Goal: Task Accomplishment & Management: Complete application form

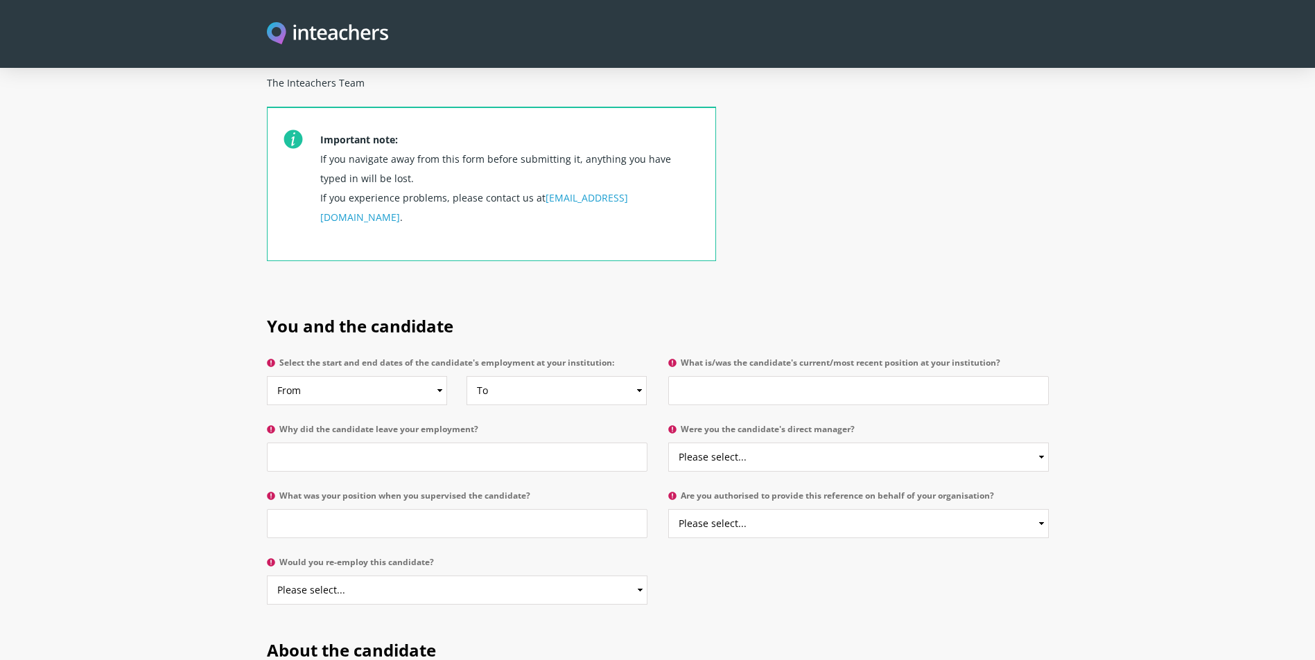
scroll to position [624, 0]
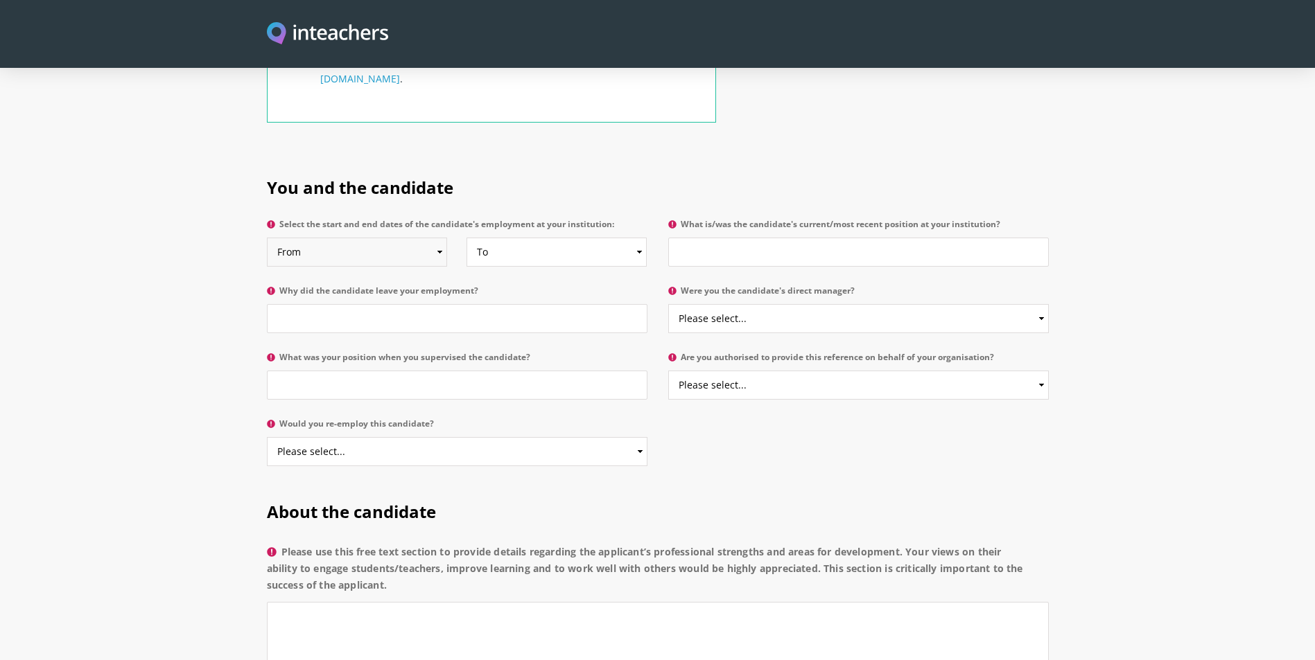
click at [393, 238] on select "From 2025 2024 2023 2022 2021 2020 2019 2018 2017 2016 2015 2014 2013 2012 2011…" at bounding box center [357, 252] width 181 height 29
select select "2016"
click at [267, 238] on select "From 2025 2024 2023 2022 2021 2020 2019 2018 2017 2016 2015 2014 2013 2012 2011…" at bounding box center [357, 252] width 181 height 29
click at [577, 238] on select "To Currently 2025 2024 2023 2022 2021 2020 2019 2018 2017 2016 2015 2014 2013 2…" at bounding box center [556, 252] width 181 height 29
select select "2020"
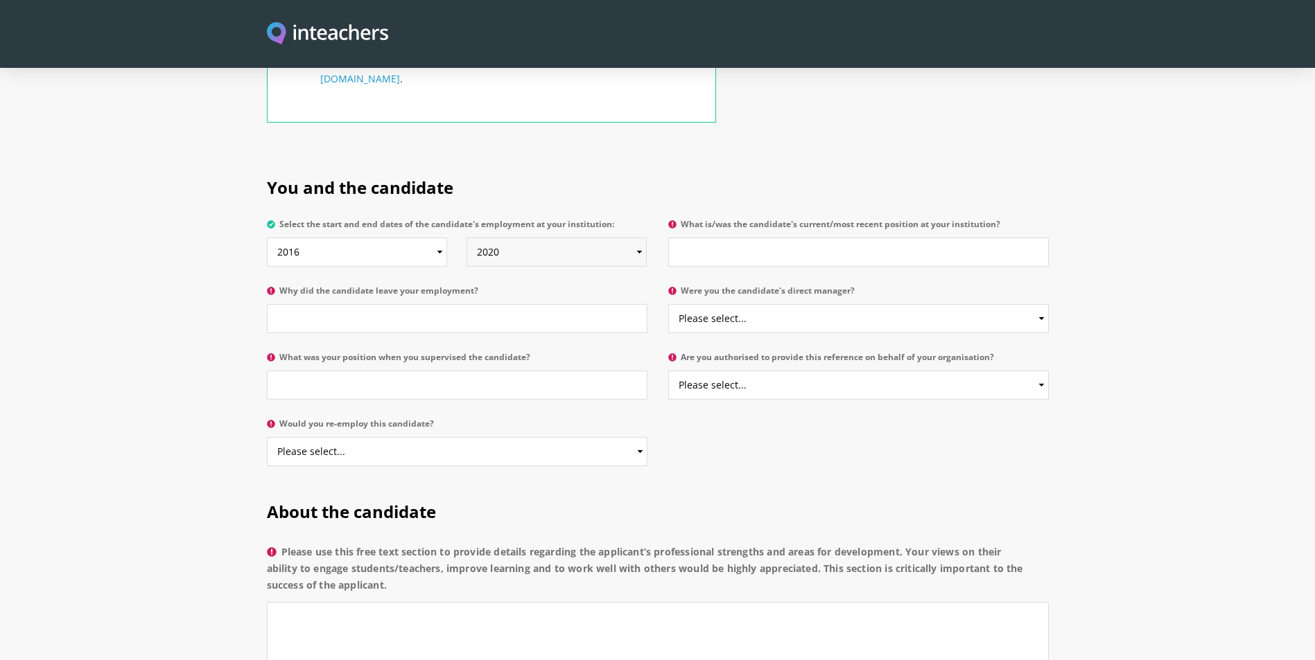
click at [466, 238] on select "To Currently 2025 2024 2023 2022 2021 2020 2019 2018 2017 2016 2015 2014 2013 2…" at bounding box center [556, 252] width 181 height 29
click at [717, 238] on input "What is/was the candidate's current/most recent position at your institution?" at bounding box center [858, 252] width 380 height 29
click at [749, 238] on input "Teacher," at bounding box center [858, 252] width 380 height 29
type input "Teacher, assistant year head and teacher training mentor"
click at [392, 304] on input "Why did the candidate leave your employment?" at bounding box center [457, 318] width 380 height 29
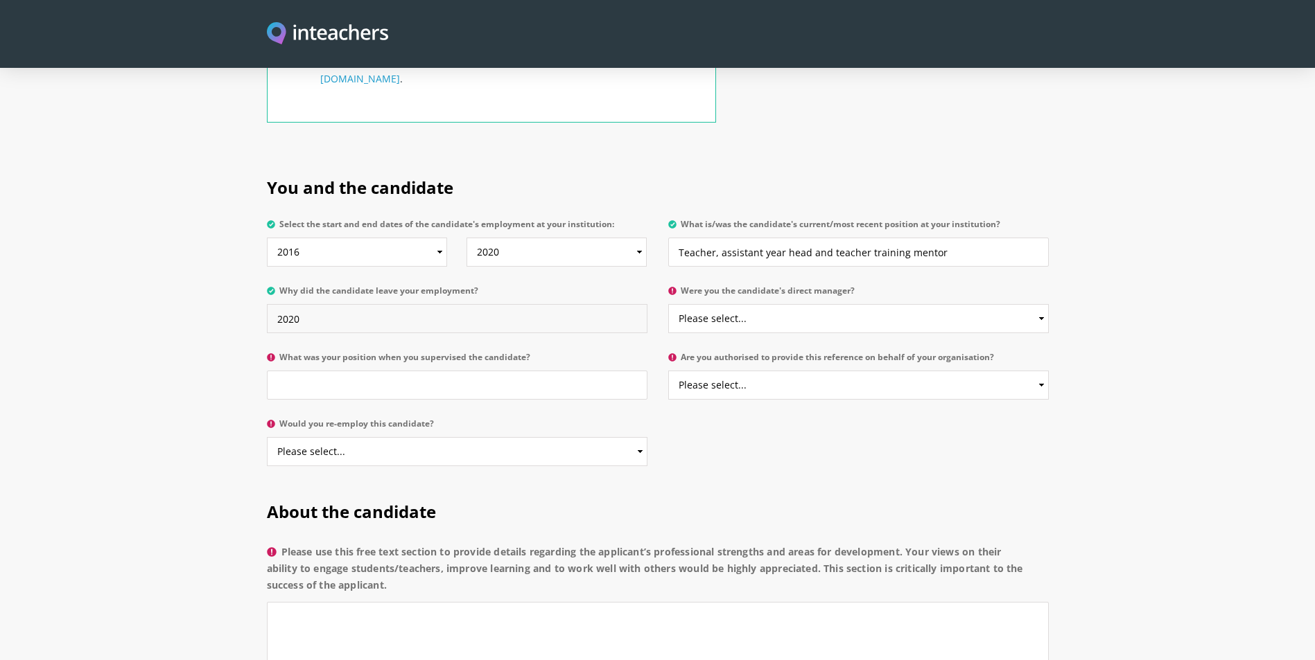
type input "2020"
click at [760, 304] on select "Please select... Yes No" at bounding box center [858, 318] width 380 height 29
select select "No"
click at [668, 304] on select "Please select... Yes No" at bounding box center [858, 318] width 380 height 29
click at [328, 371] on input "What was your position when you supervised the candidate?" at bounding box center [457, 385] width 380 height 29
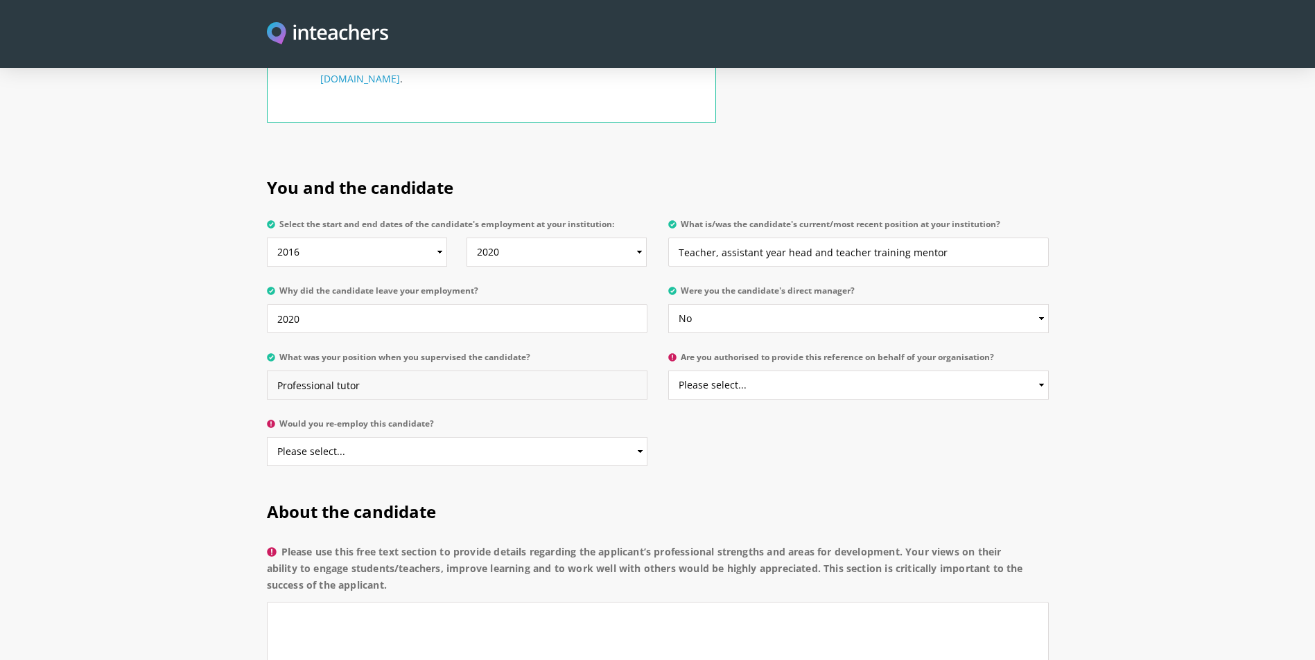
type input "Professional tutor"
click at [791, 371] on select "Please select... Yes No" at bounding box center [858, 385] width 380 height 29
select select "Yes"
click at [668, 371] on select "Please select... Yes No" at bounding box center [858, 385] width 380 height 29
click at [410, 437] on select "Please select... Yes No" at bounding box center [457, 451] width 380 height 29
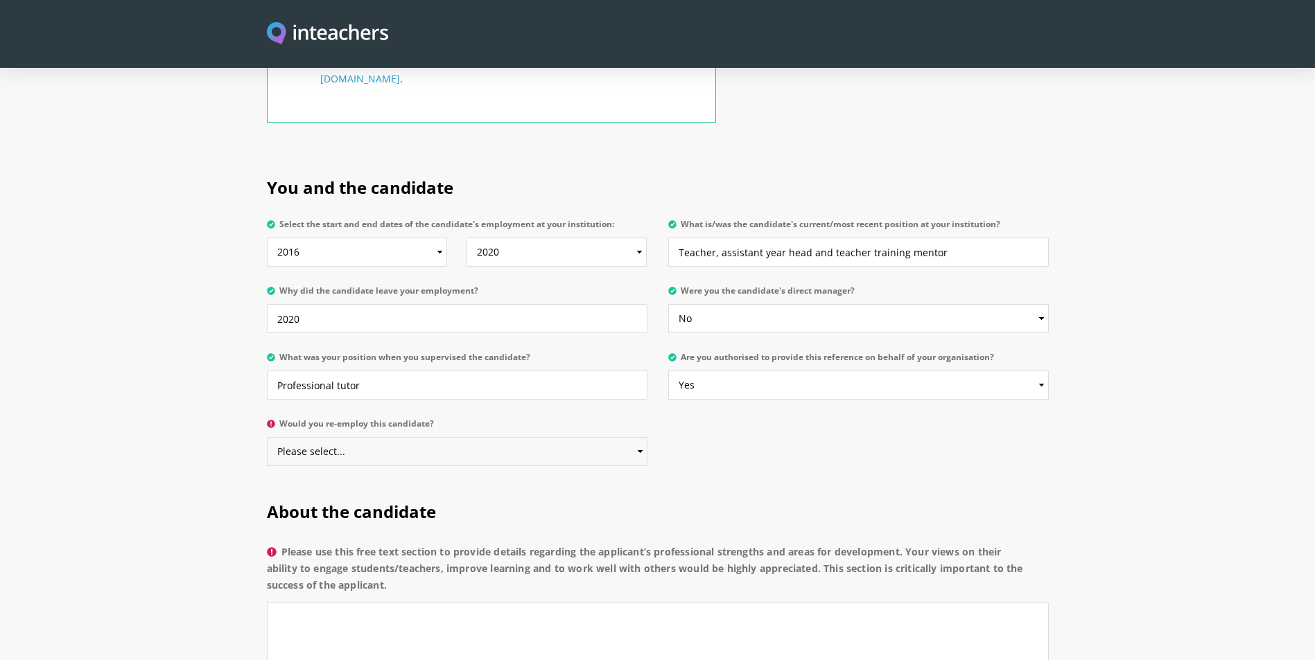
select select "Yes"
click at [267, 437] on select "Please select... Yes No" at bounding box center [457, 451] width 380 height 29
click at [931, 387] on div "You and the candidate Select the start and end dates of the candidate's employm…" at bounding box center [658, 318] width 798 height 324
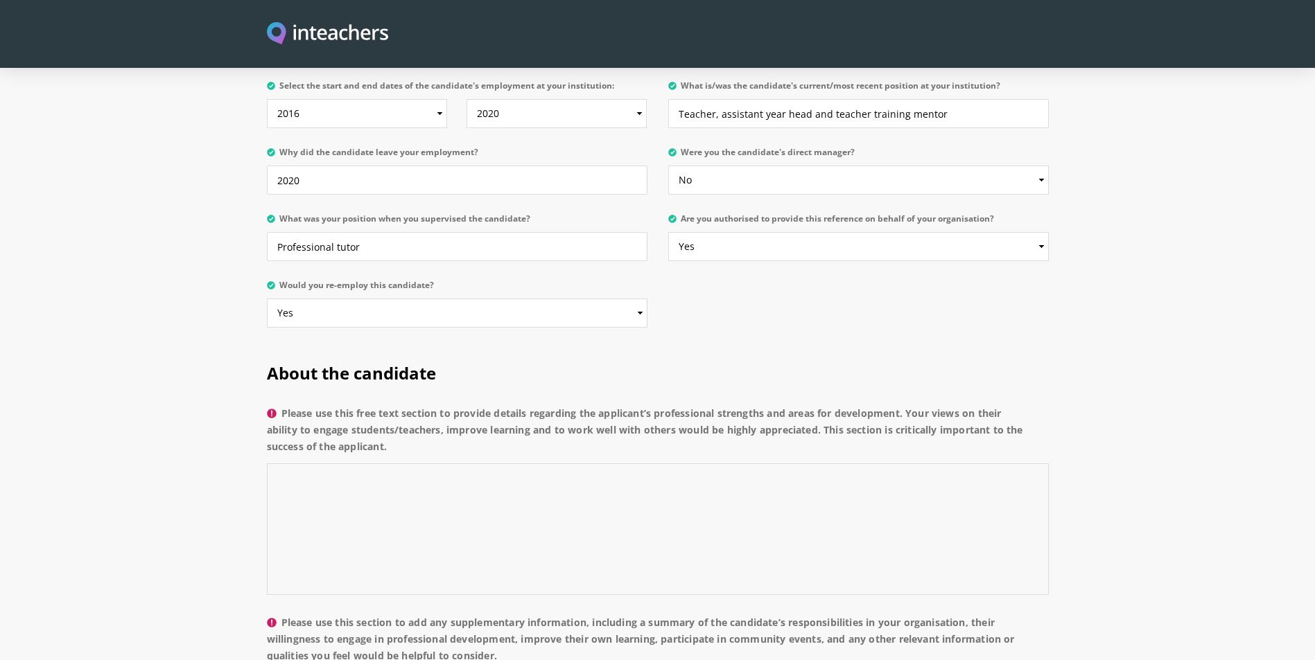
click at [434, 464] on textarea "Please use this free text section to provide details regarding the applicant’s …" at bounding box center [658, 530] width 782 height 132
drag, startPoint x: 448, startPoint y: 514, endPoint x: 423, endPoint y: 502, distance: 26.7
click at [447, 514] on textarea "Please use this free text section to provide details regarding the applicant’s …" at bounding box center [658, 530] width 782 height 132
paste textarea "I am pleased to recommend [PERSON_NAME] as an outstanding teacher. [PERSON_NAME…"
type textarea "I am pleased to recommend [PERSON_NAME] as an outstanding teacher. [PERSON_NAME…"
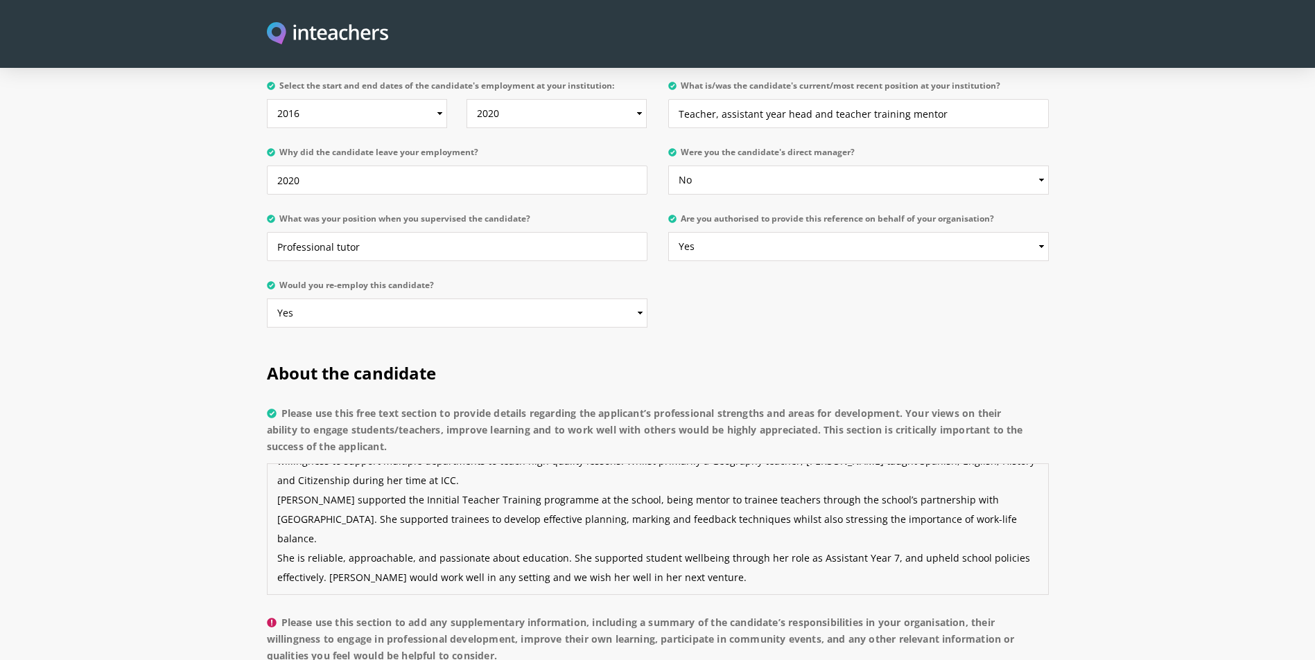
scroll to position [901, 0]
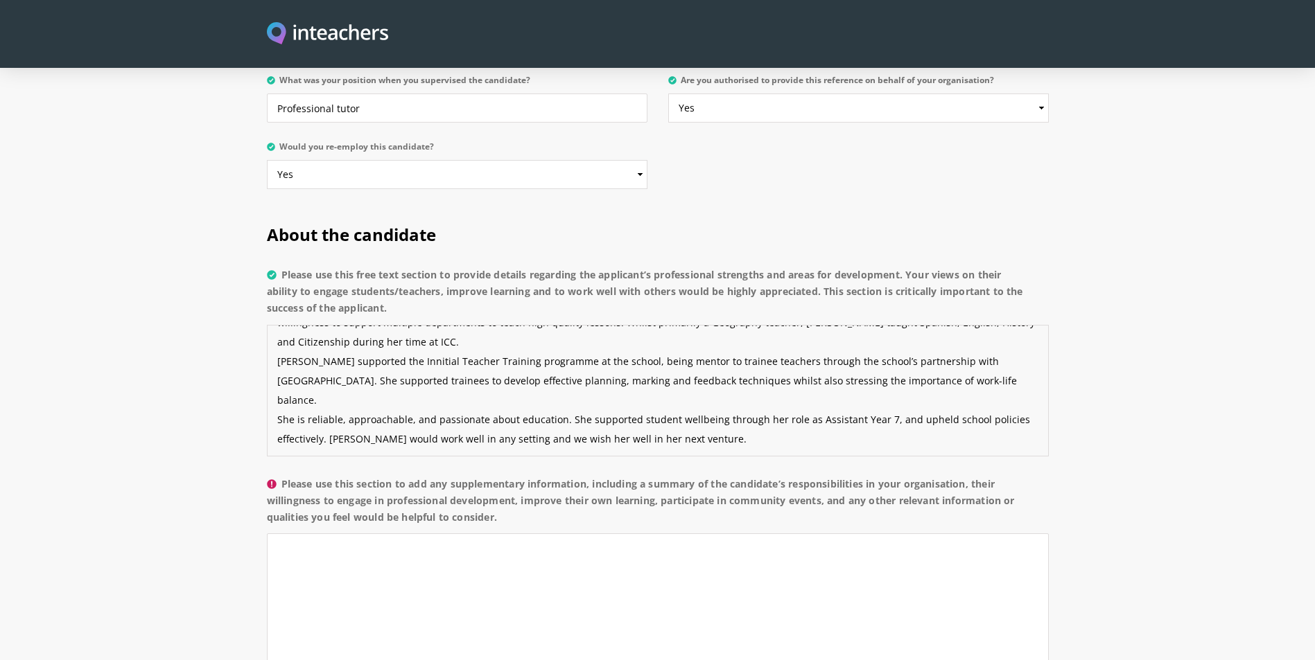
click at [506, 354] on textarea "I am pleased to recommend [PERSON_NAME] as an outstanding teacher. [PERSON_NAME…" at bounding box center [658, 391] width 782 height 132
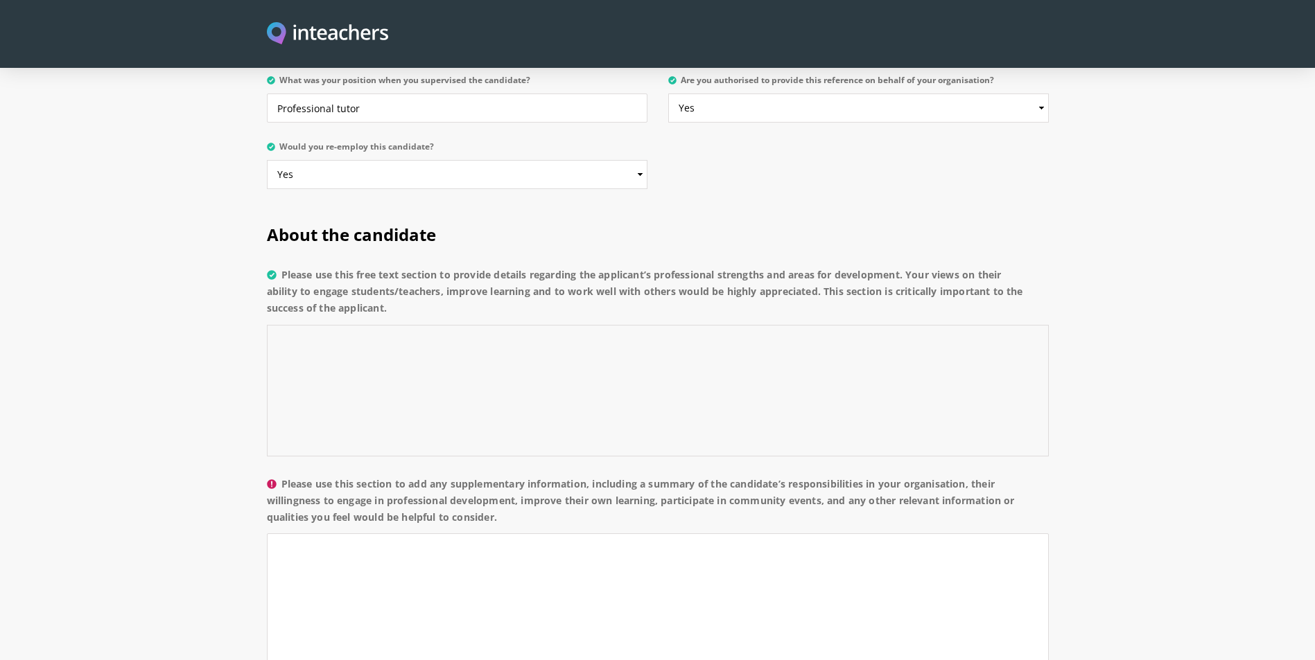
scroll to position [0, 0]
click at [310, 534] on textarea "Please use this section to add any supplementary information, including a summa…" at bounding box center [658, 600] width 782 height 132
paste textarea "I am pleased to recommend [PERSON_NAME] as an outstanding teacher. [PERSON_NAME…"
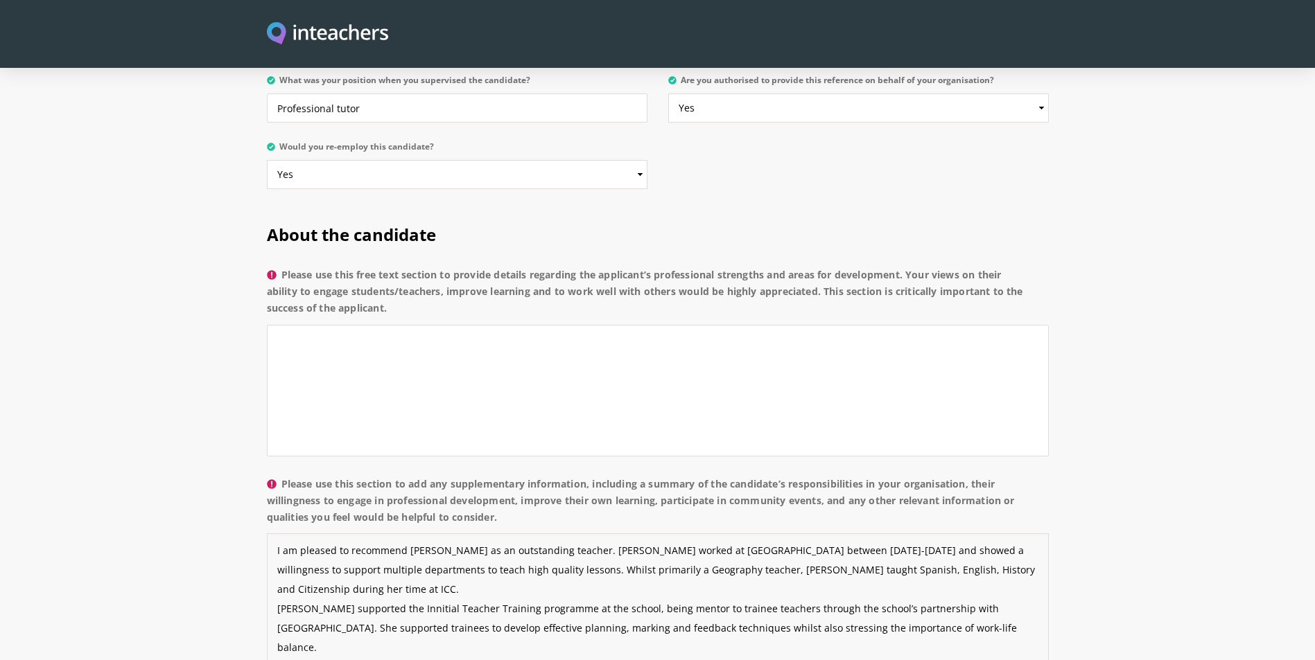
scroll to position [29, 0]
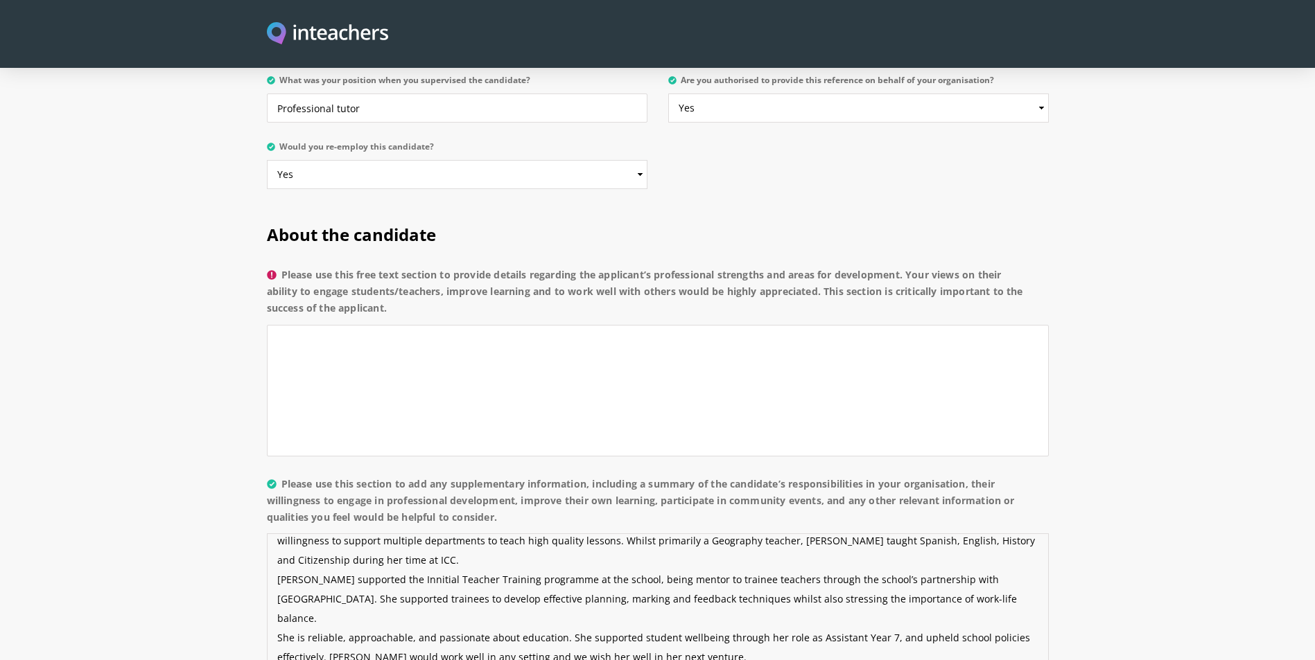
type textarea "I am pleased to recommend [PERSON_NAME] as an outstanding teacher. [PERSON_NAME…"
click at [299, 325] on textarea "Please use this free text section to provide details regarding the applicant’s …" at bounding box center [658, 391] width 782 height 132
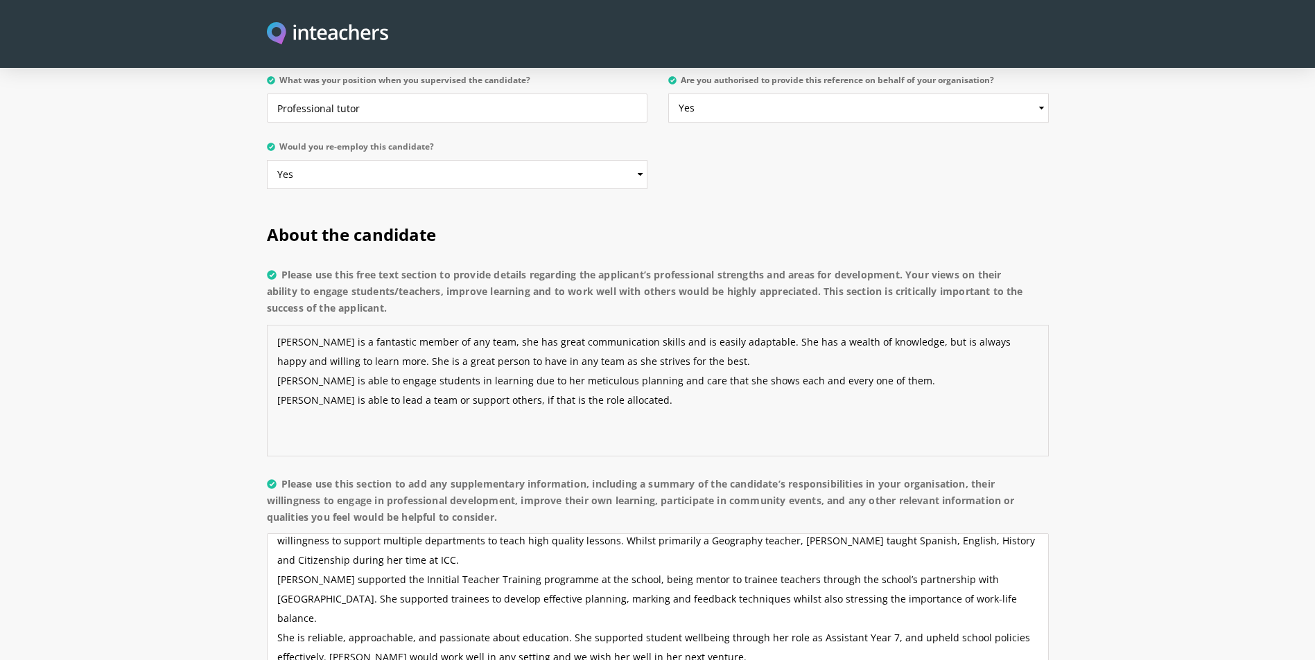
click at [478, 325] on textarea "[PERSON_NAME] is a fantastic member of any team, she has great communication sk…" at bounding box center [658, 391] width 782 height 132
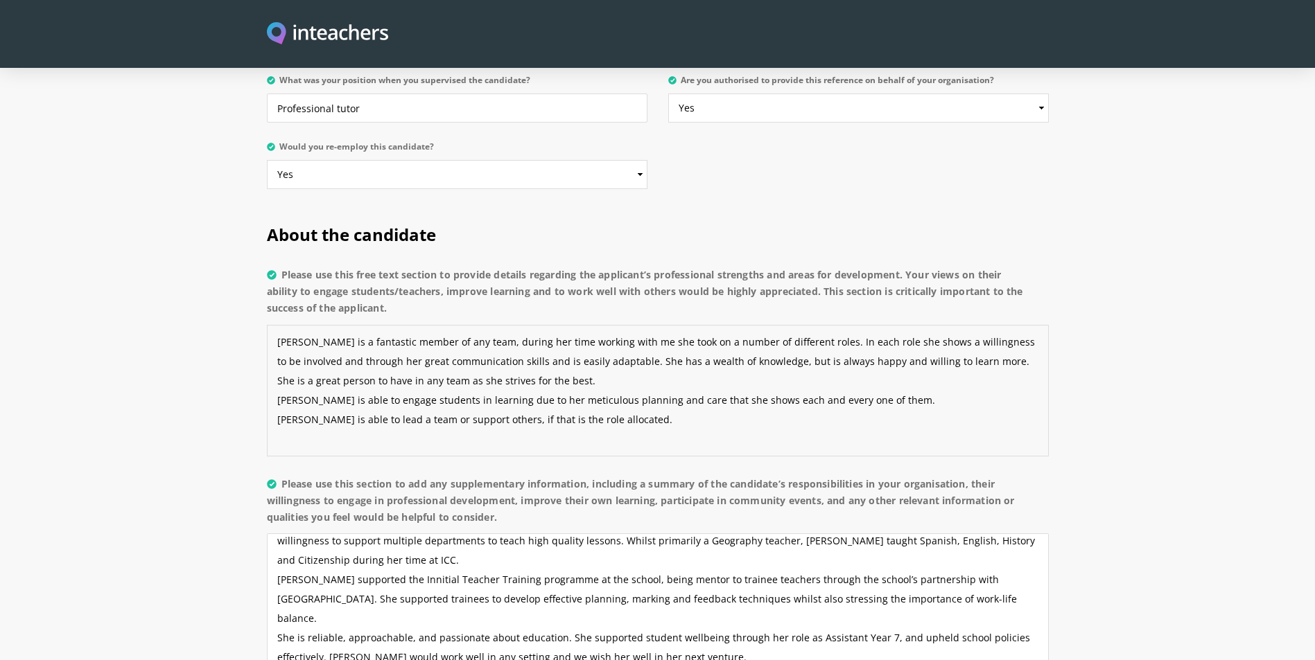
drag, startPoint x: 617, startPoint y: 324, endPoint x: 515, endPoint y: 329, distance: 102.0
click at [515, 329] on textarea "[PERSON_NAME] is a fantastic member of any team, during her time working with m…" at bounding box center [658, 391] width 782 height 132
click at [315, 325] on textarea "[PERSON_NAME] is a fantastic member of any team, during her time working with m…" at bounding box center [658, 391] width 782 height 132
click at [740, 325] on textarea "[PERSON_NAME] is a fantastic member of any team, during her time working with m…" at bounding box center [658, 391] width 782 height 132
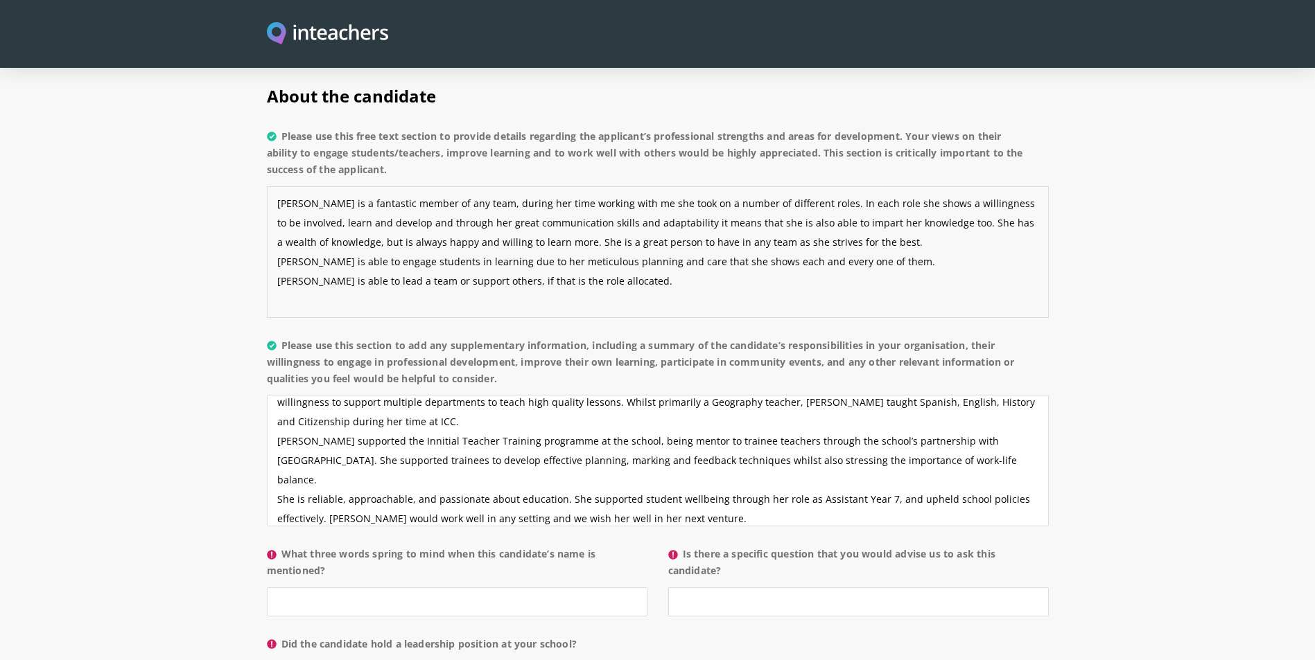
scroll to position [1109, 0]
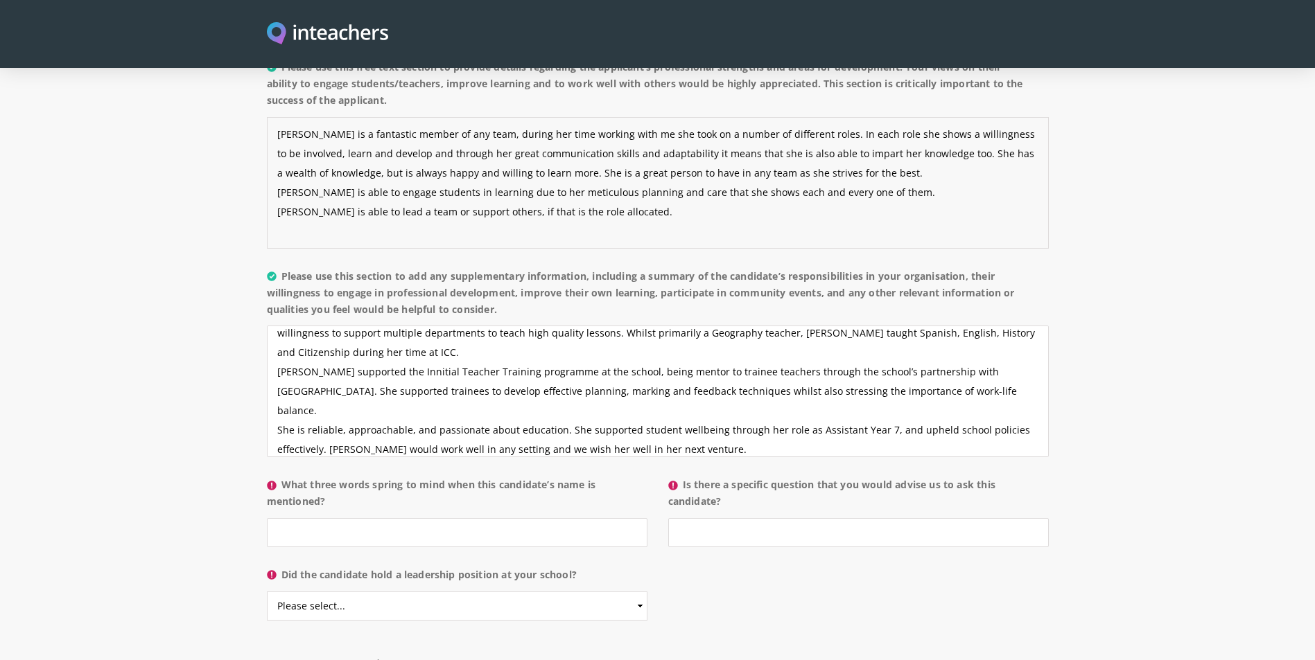
type textarea "[PERSON_NAME] is a fantastic member of any team, during her time working with m…"
click at [432, 518] on input "What three words spring to mind when this candidate’s name is mentioned?" at bounding box center [457, 532] width 380 height 29
type input "Organised, committed and caring"
click at [718, 518] on input "Is there a specific question that you would advise us to ask this candidate?" at bounding box center [858, 532] width 380 height 29
type input "No"
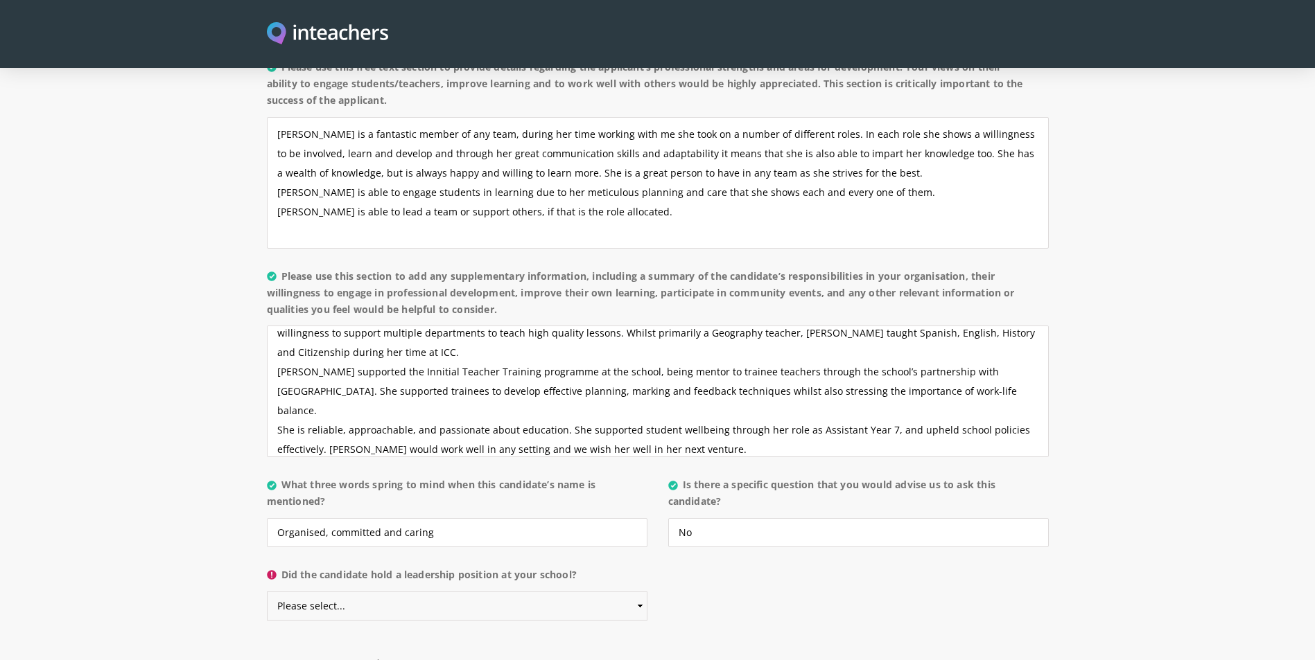
click at [482, 592] on select "Please select... Yes No" at bounding box center [457, 606] width 380 height 29
click at [267, 592] on select "Please select... Yes No" at bounding box center [457, 606] width 380 height 29
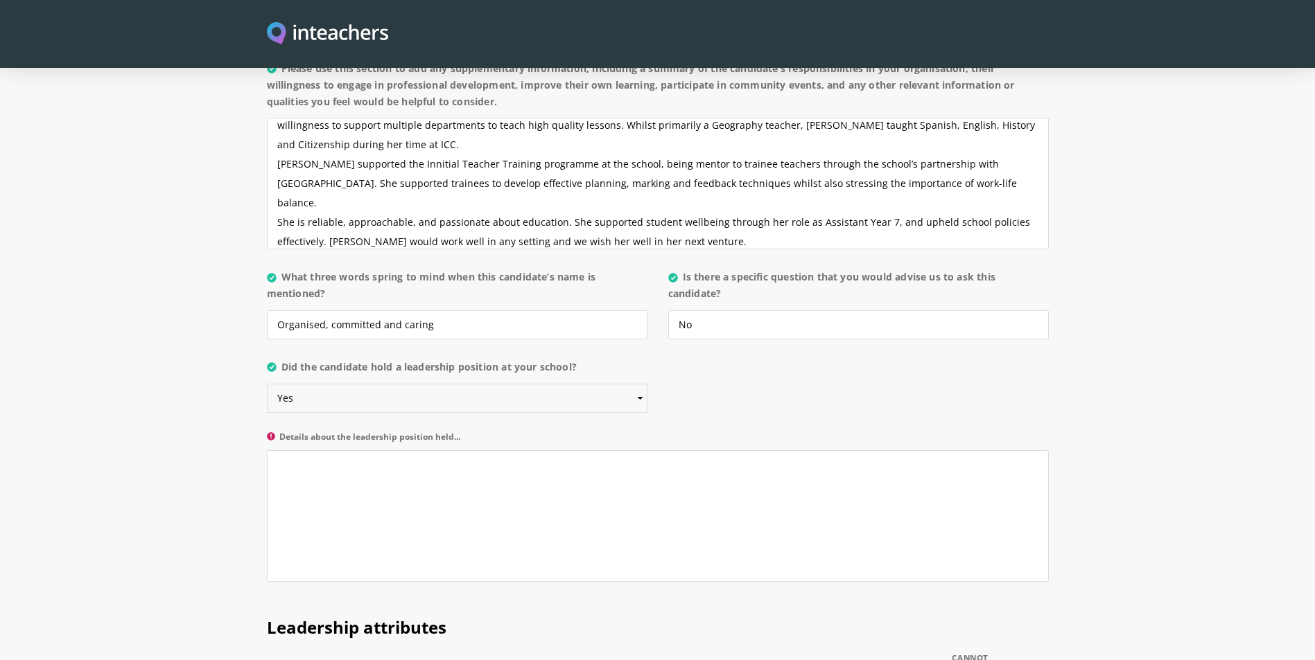
click at [392, 384] on select "Please select... Yes No" at bounding box center [457, 398] width 380 height 29
select select "No"
click at [267, 384] on select "Please select... Yes No" at bounding box center [457, 398] width 380 height 29
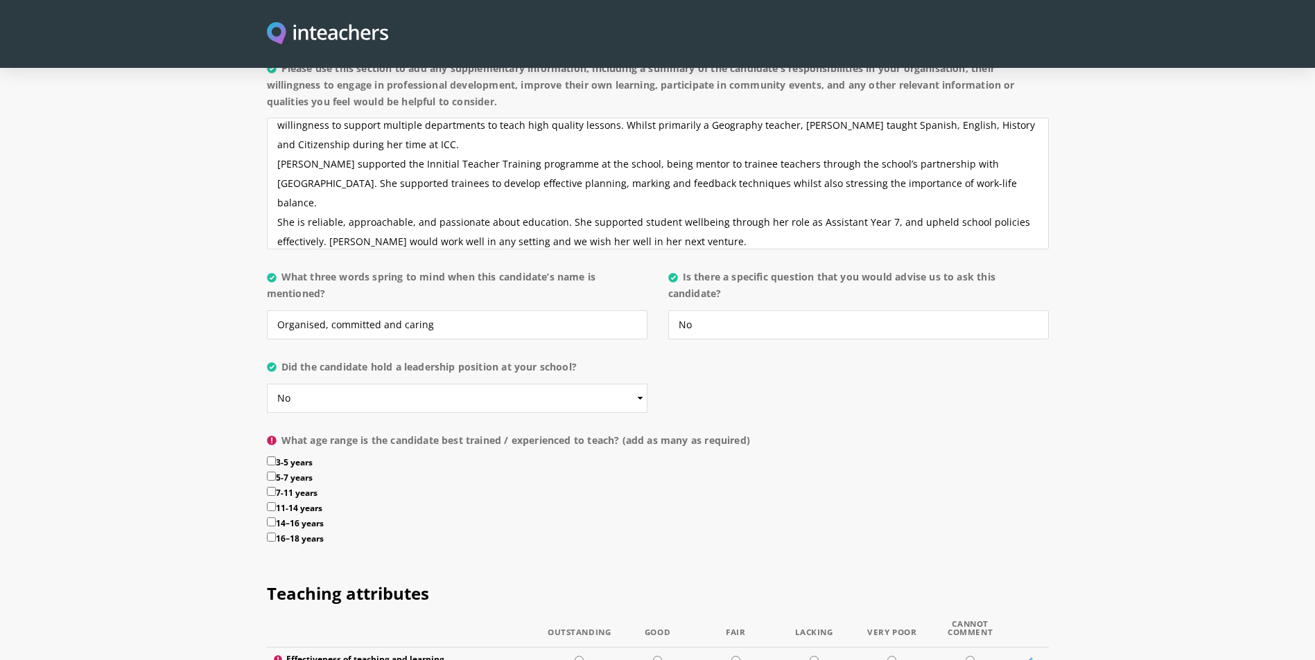
click at [303, 502] on label "11-14 years" at bounding box center [658, 509] width 782 height 15
click at [276, 502] on input "11-14 years" at bounding box center [271, 506] width 9 height 9
checkbox input "true"
click at [304, 518] on label "14–16 years" at bounding box center [658, 525] width 782 height 15
click at [276, 518] on input "14–16 years" at bounding box center [271, 522] width 9 height 9
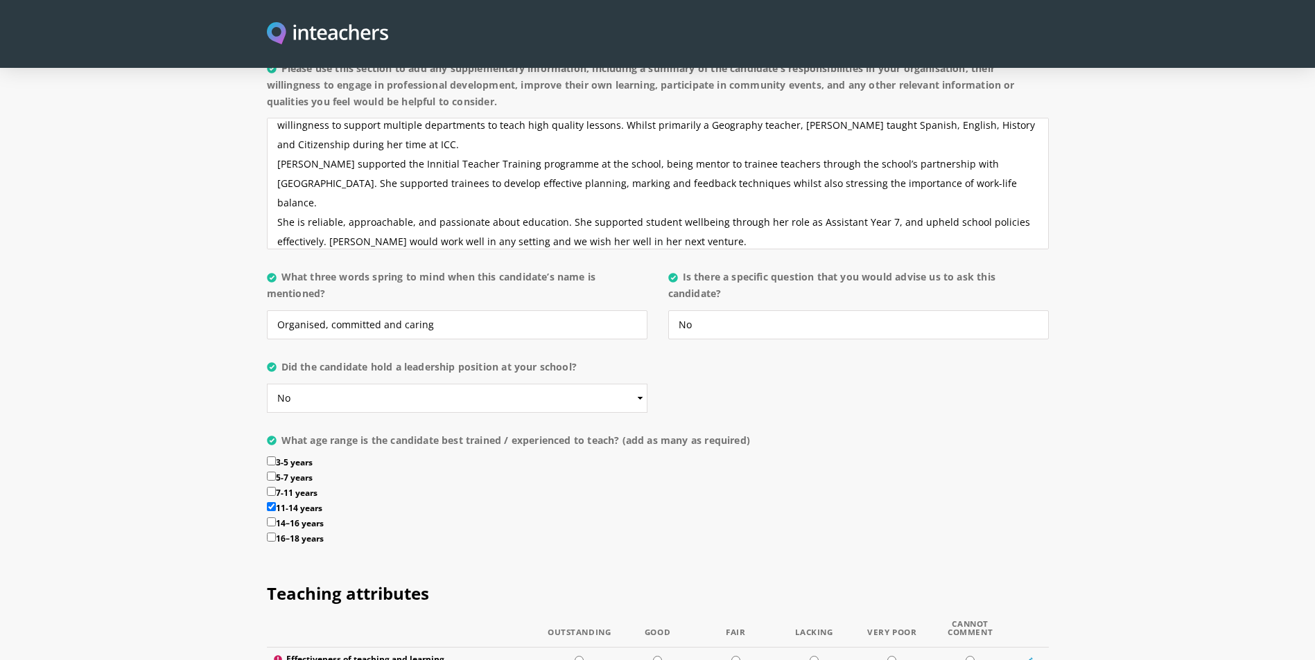
checkbox input "true"
click at [305, 533] on label "16–18 years" at bounding box center [658, 540] width 782 height 15
click at [276, 533] on input "16–18 years" at bounding box center [271, 537] width 9 height 9
checkbox input "true"
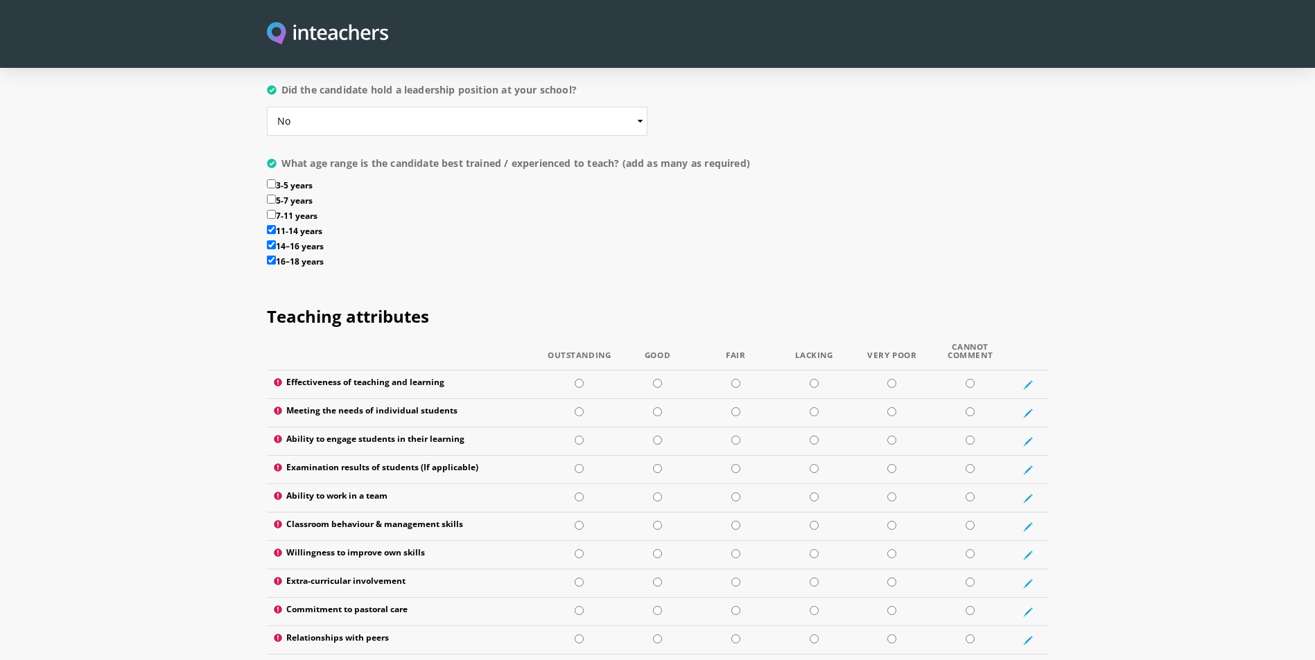
scroll to position [1663, 0]
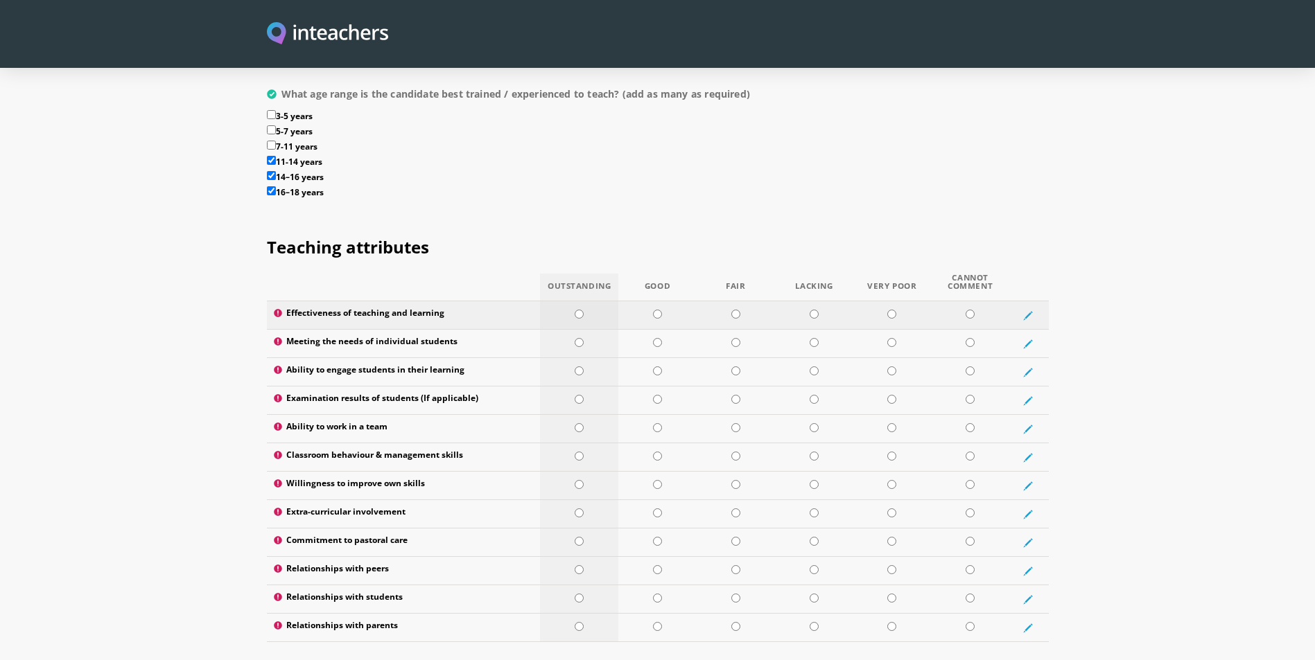
click at [581, 310] on input "radio" at bounding box center [579, 314] width 9 height 9
radio input "true"
click at [581, 338] on input "radio" at bounding box center [579, 342] width 9 height 9
radio input "true"
click at [586, 358] on td at bounding box center [579, 372] width 78 height 28
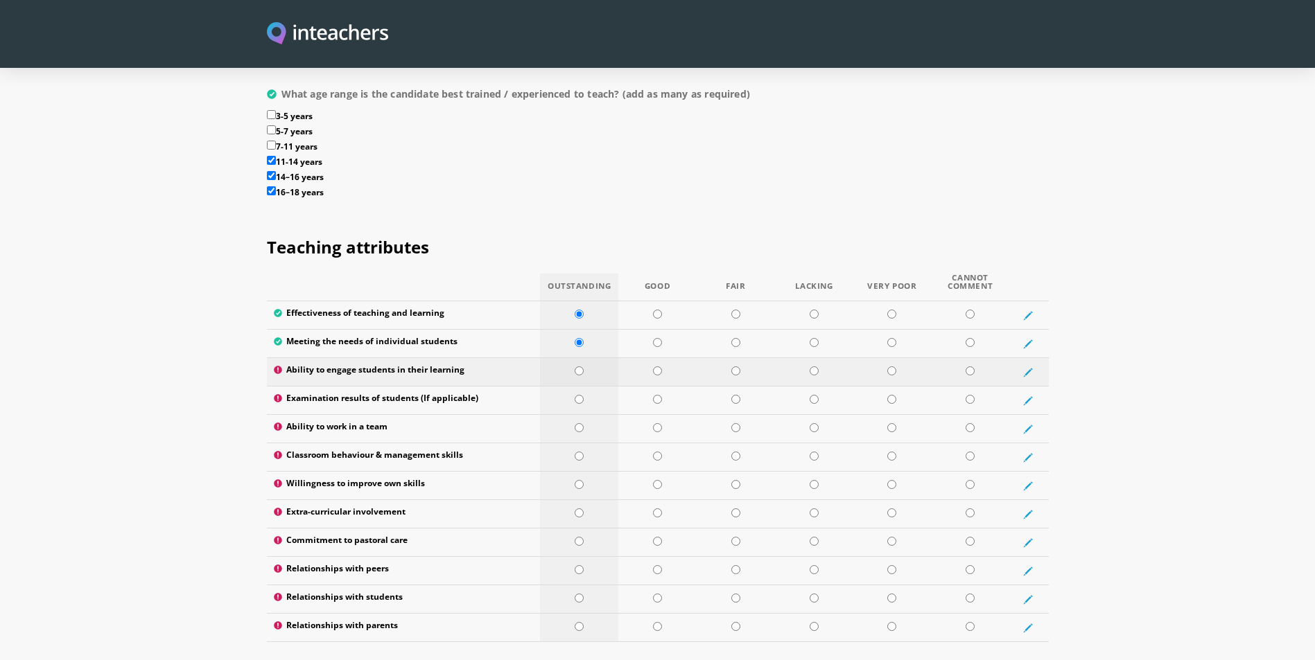
radio input "true"
click at [578, 423] on input "radio" at bounding box center [579, 427] width 9 height 9
radio input "true"
click at [581, 452] on input "radio" at bounding box center [579, 456] width 9 height 9
radio input "true"
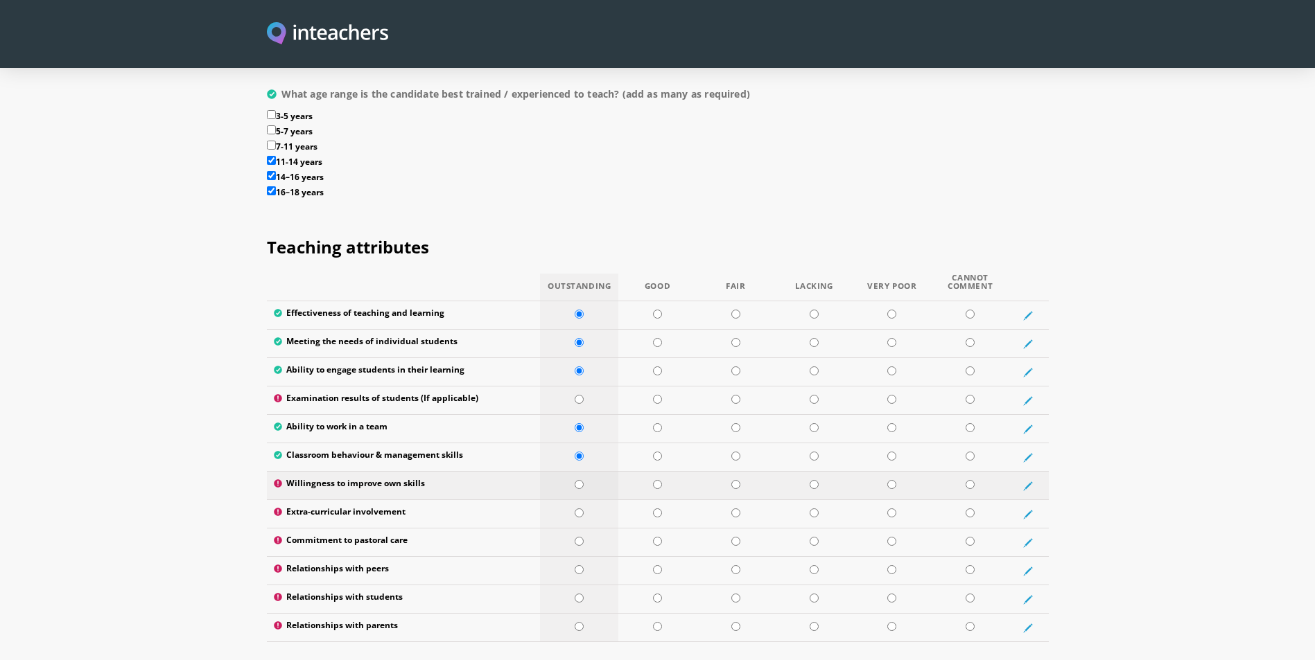
click at [581, 480] on input "radio" at bounding box center [579, 484] width 9 height 9
radio input "true"
click at [579, 509] on input "radio" at bounding box center [579, 513] width 9 height 9
radio input "true"
click at [579, 537] on input "radio" at bounding box center [579, 541] width 9 height 9
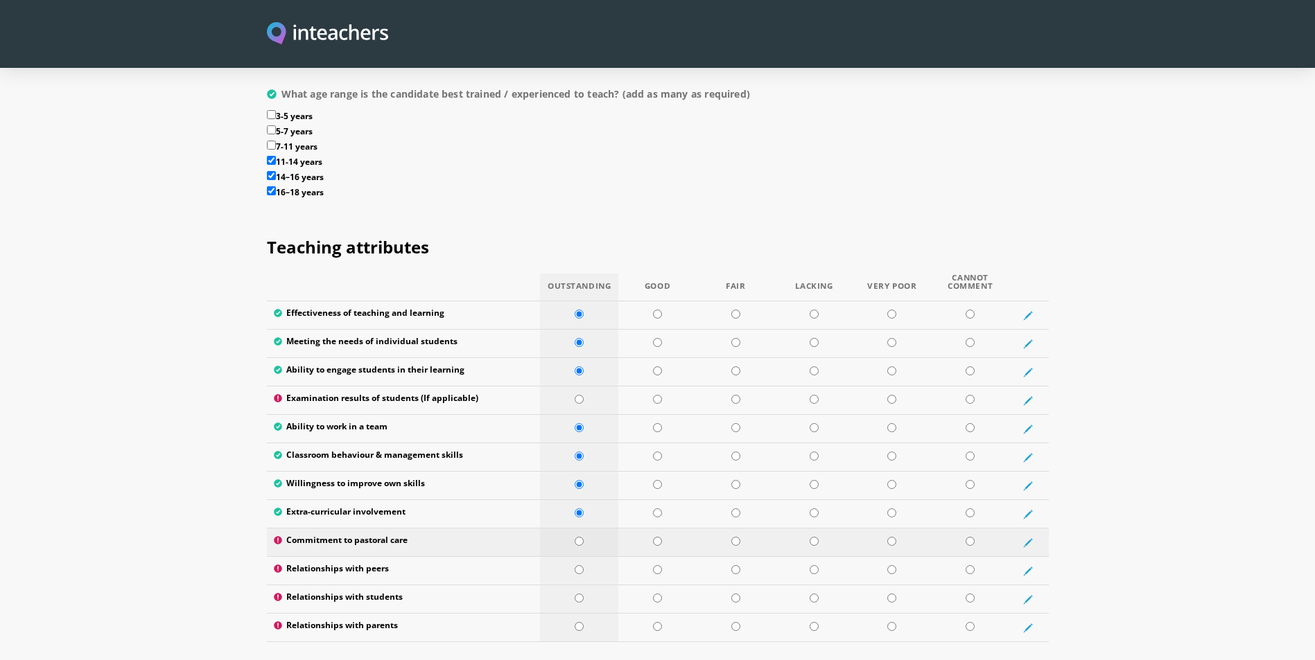
radio input "true"
click at [580, 566] on input "radio" at bounding box center [579, 570] width 9 height 9
radio input "true"
click at [578, 594] on input "radio" at bounding box center [579, 598] width 9 height 9
radio input "true"
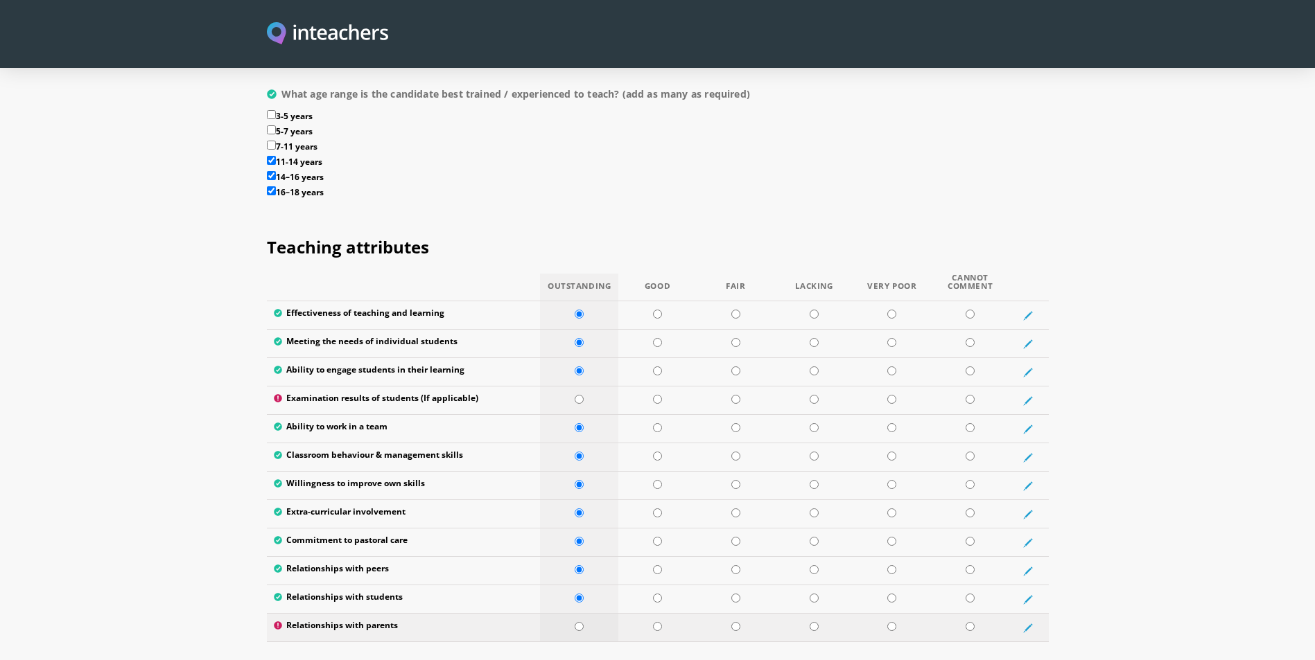
click at [578, 622] on input "radio" at bounding box center [579, 626] width 9 height 9
radio input "true"
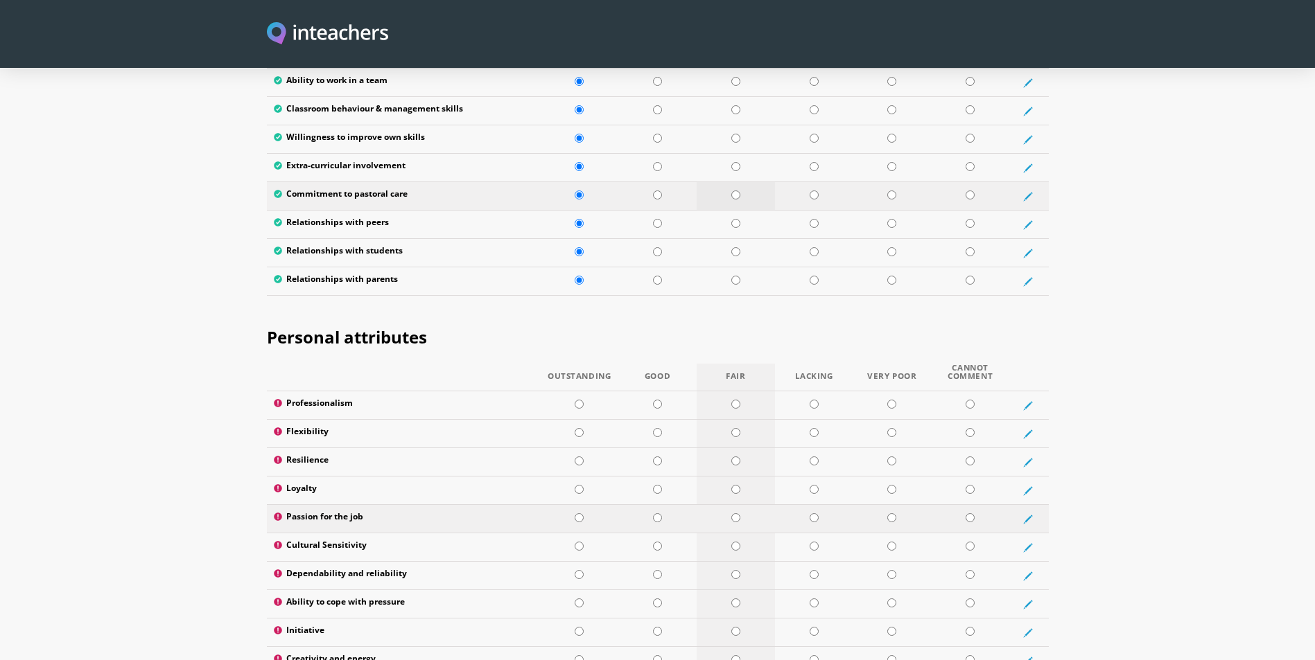
scroll to position [2149, 0]
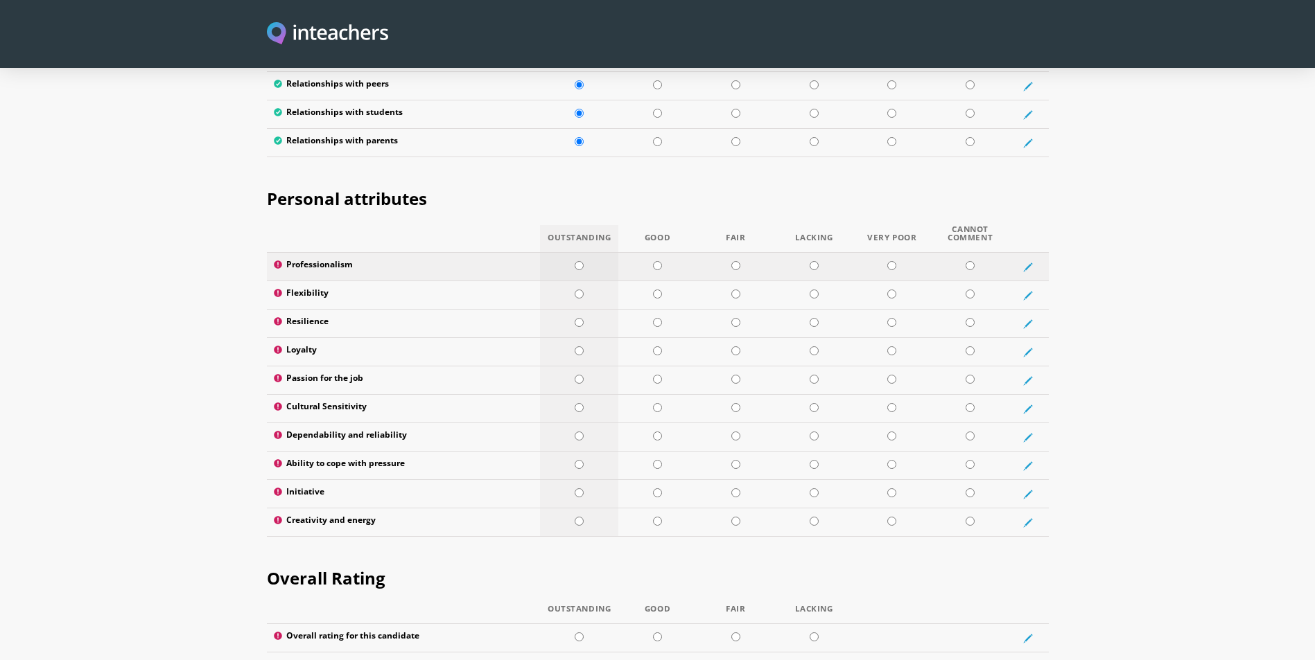
click at [575, 261] on input "radio" at bounding box center [579, 265] width 9 height 9
radio input "true"
click at [579, 290] on input "radio" at bounding box center [579, 294] width 9 height 9
radio input "true"
click at [580, 318] on input "radio" at bounding box center [579, 322] width 9 height 9
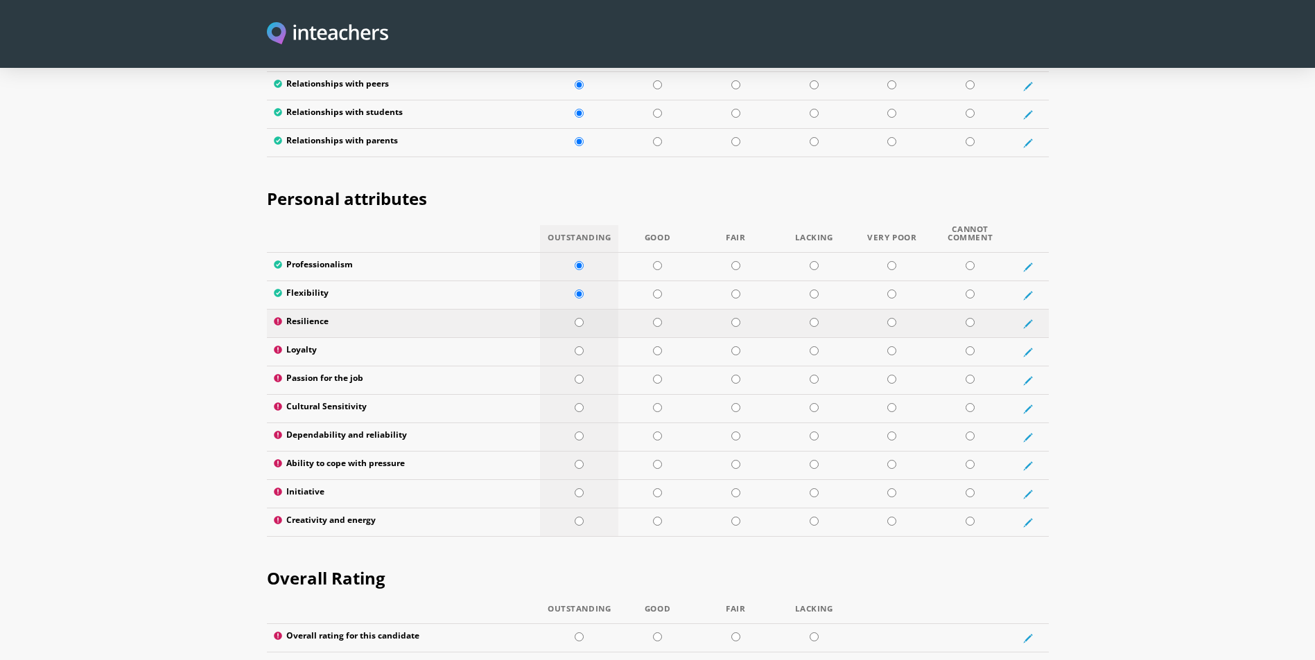
radio input "true"
click at [584, 347] on input "radio" at bounding box center [579, 351] width 9 height 9
radio input "true"
click at [577, 367] on td at bounding box center [579, 381] width 78 height 28
radio input "true"
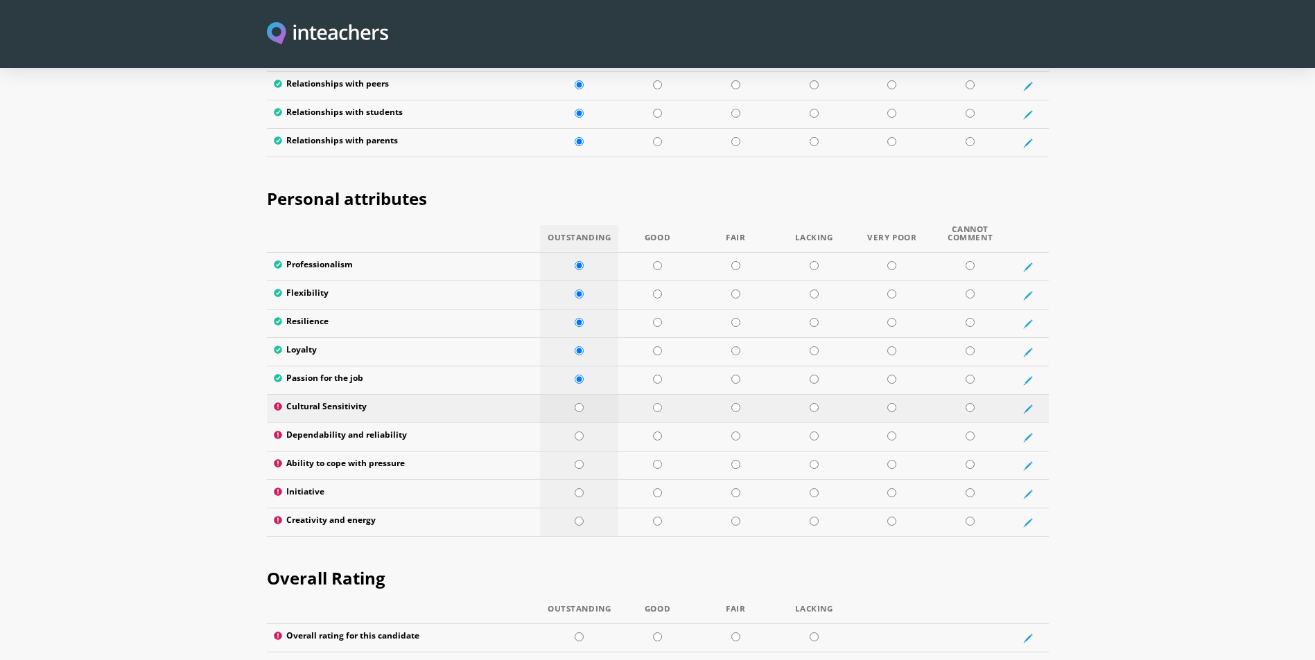
click at [577, 403] on input "radio" at bounding box center [579, 407] width 9 height 9
radio input "true"
click at [585, 423] on td at bounding box center [579, 437] width 78 height 28
radio input "true"
click at [593, 452] on td at bounding box center [579, 466] width 78 height 28
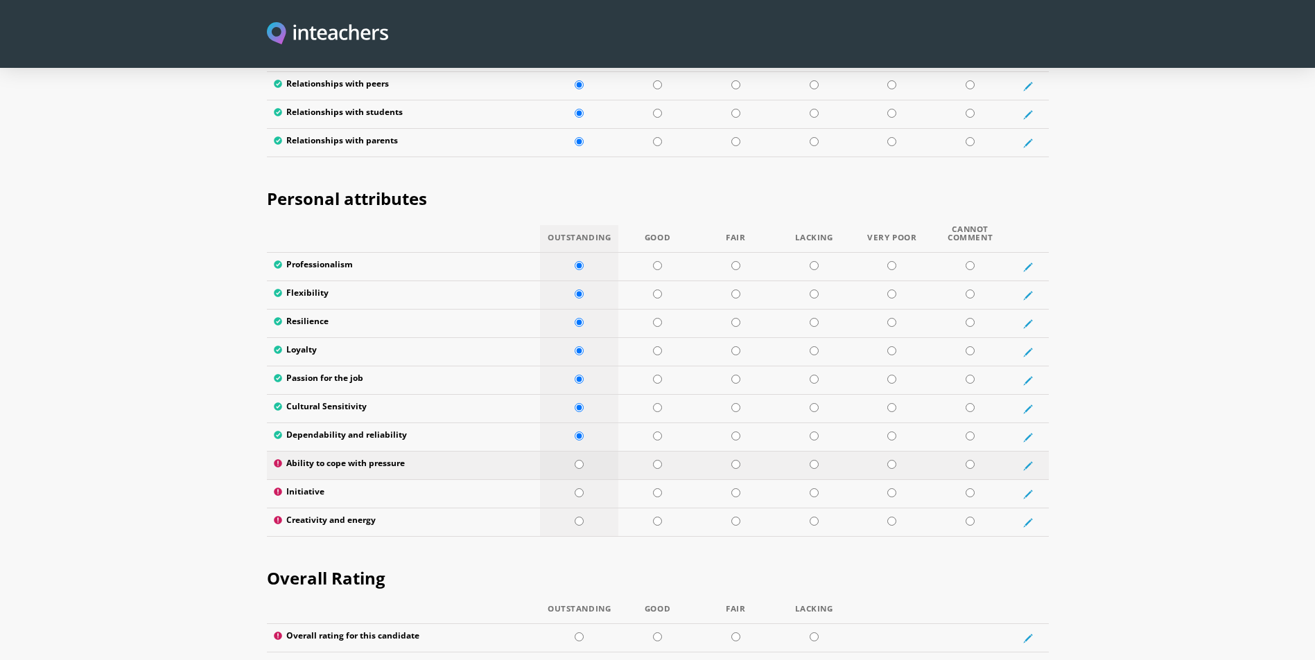
radio input "true"
click at [586, 480] on td at bounding box center [579, 494] width 78 height 28
radio input "true"
click at [586, 509] on td at bounding box center [579, 523] width 78 height 28
radio input "true"
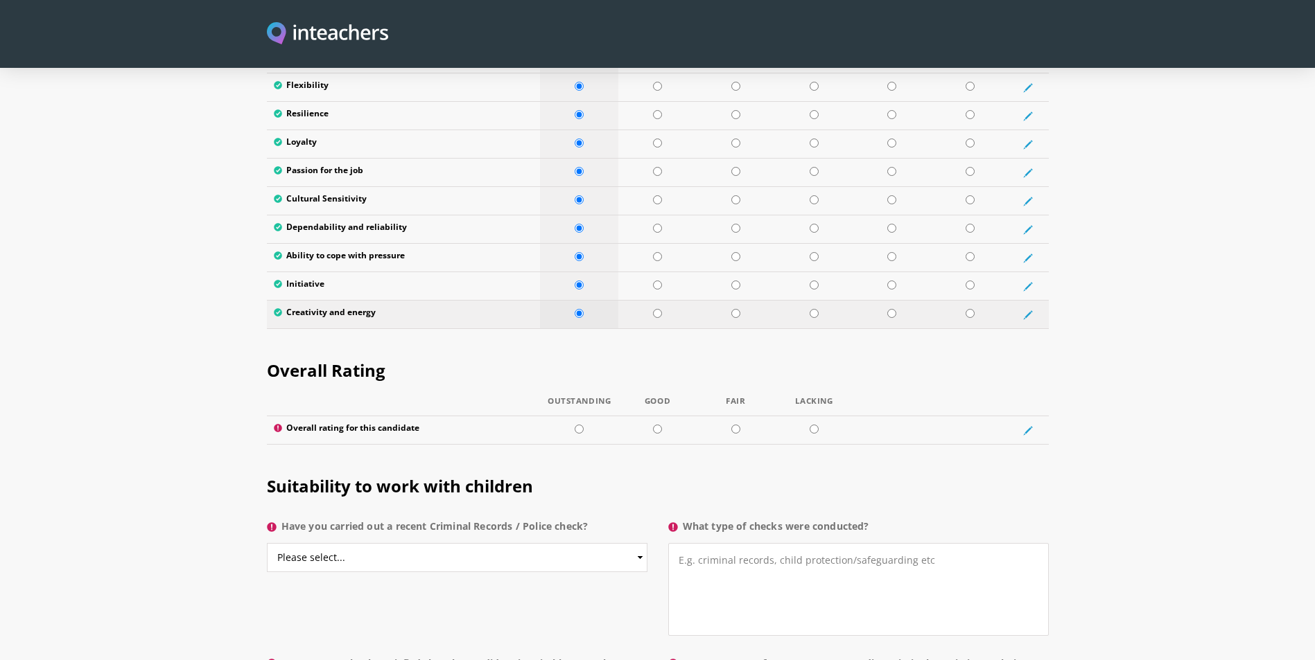
scroll to position [2426, 0]
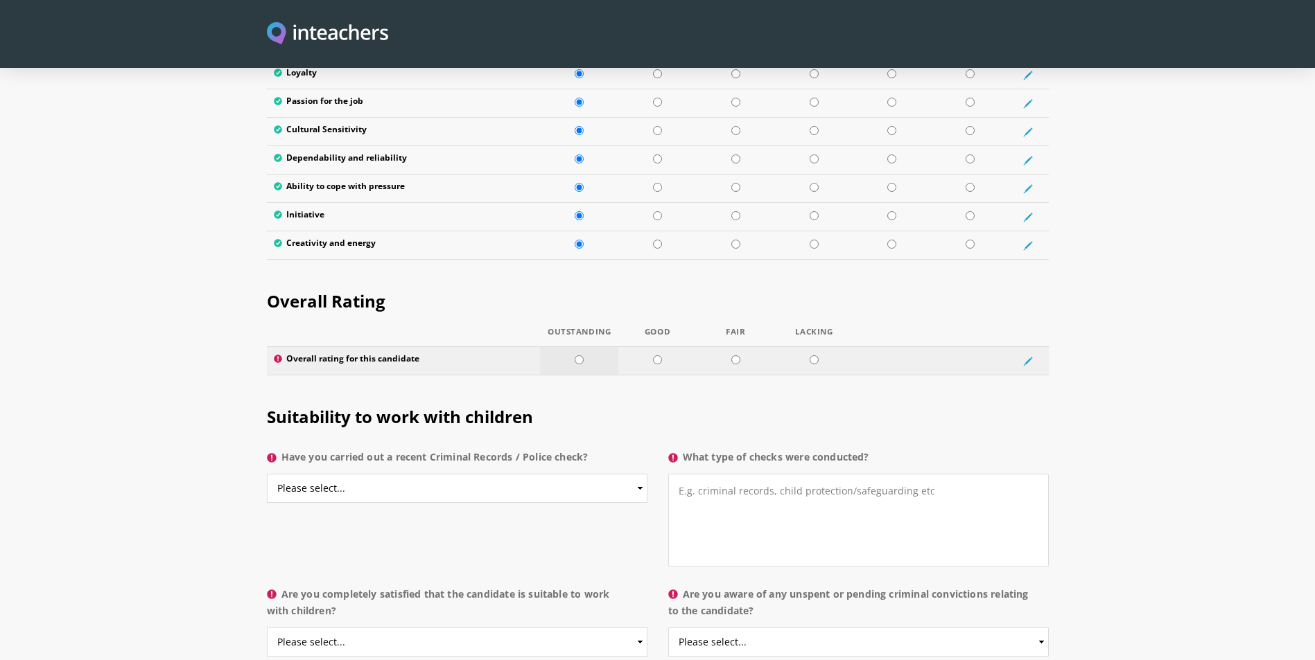
click at [582, 356] on input "radio" at bounding box center [579, 360] width 9 height 9
radio input "true"
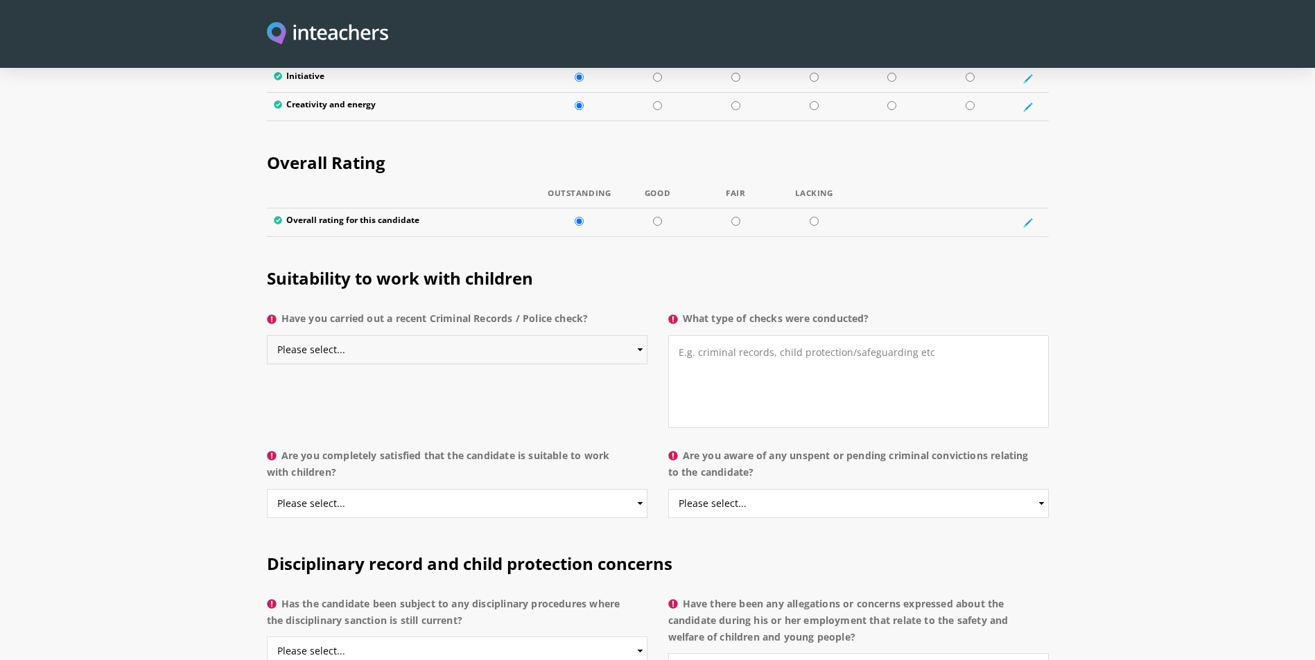
click at [413, 335] on select "Please select... Yes No Do not know" at bounding box center [457, 349] width 380 height 29
select select "No"
click at [267, 335] on select "Please select... Yes No Do not know" at bounding box center [457, 349] width 380 height 29
click at [593, 335] on select "Please select... Yes No Do not know" at bounding box center [457, 349] width 380 height 29
click at [267, 335] on select "Please select... Yes No Do not know" at bounding box center [457, 349] width 380 height 29
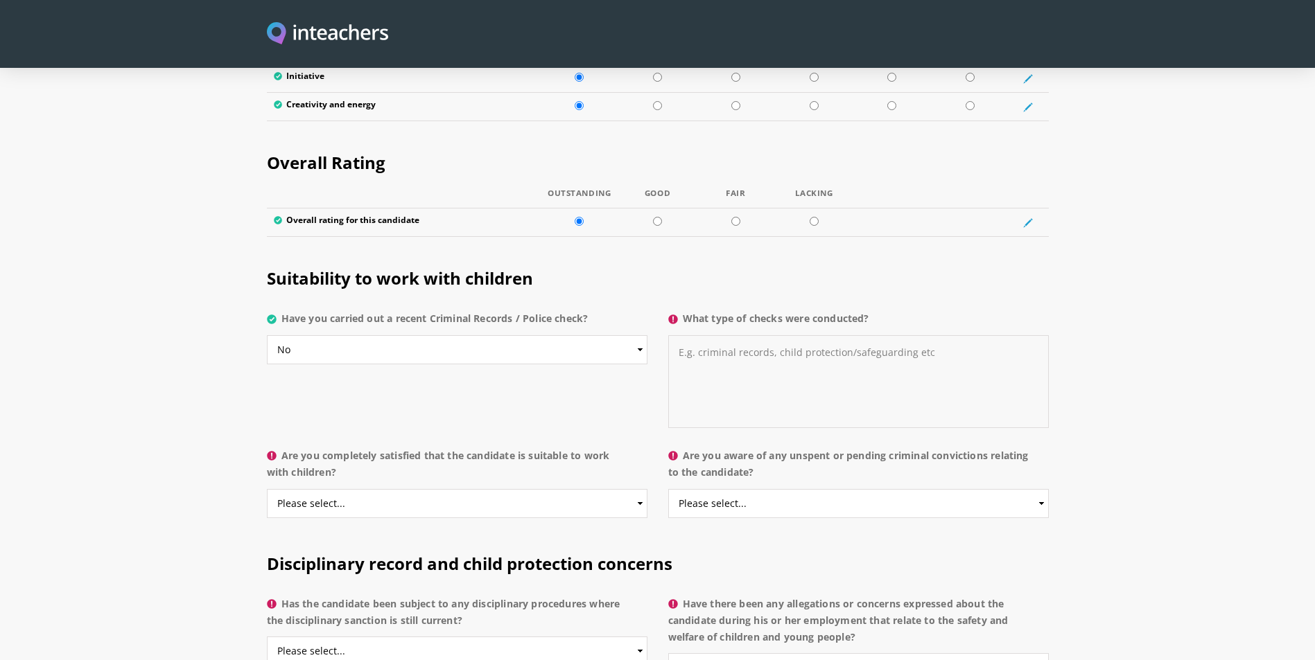
click at [715, 335] on textarea "What type of checks were conducted?" at bounding box center [858, 381] width 380 height 93
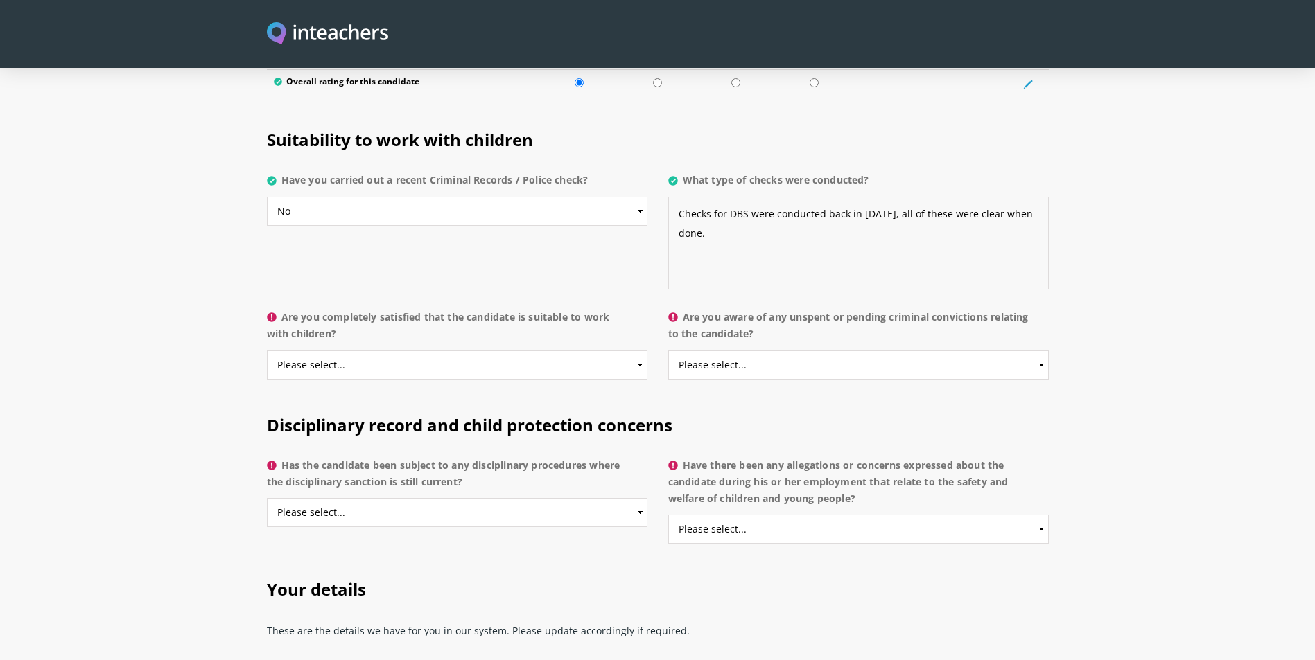
type textarea "Checks for DBS were conducted back in [DATE], all of these were clear when done."
click at [471, 351] on select "Please select... Yes No Do not know" at bounding box center [457, 365] width 380 height 29
select select "Yes"
click at [267, 351] on select "Please select... Yes No Do not know" at bounding box center [457, 365] width 380 height 29
click at [777, 351] on select "Please select... Yes No Do not know" at bounding box center [858, 365] width 380 height 29
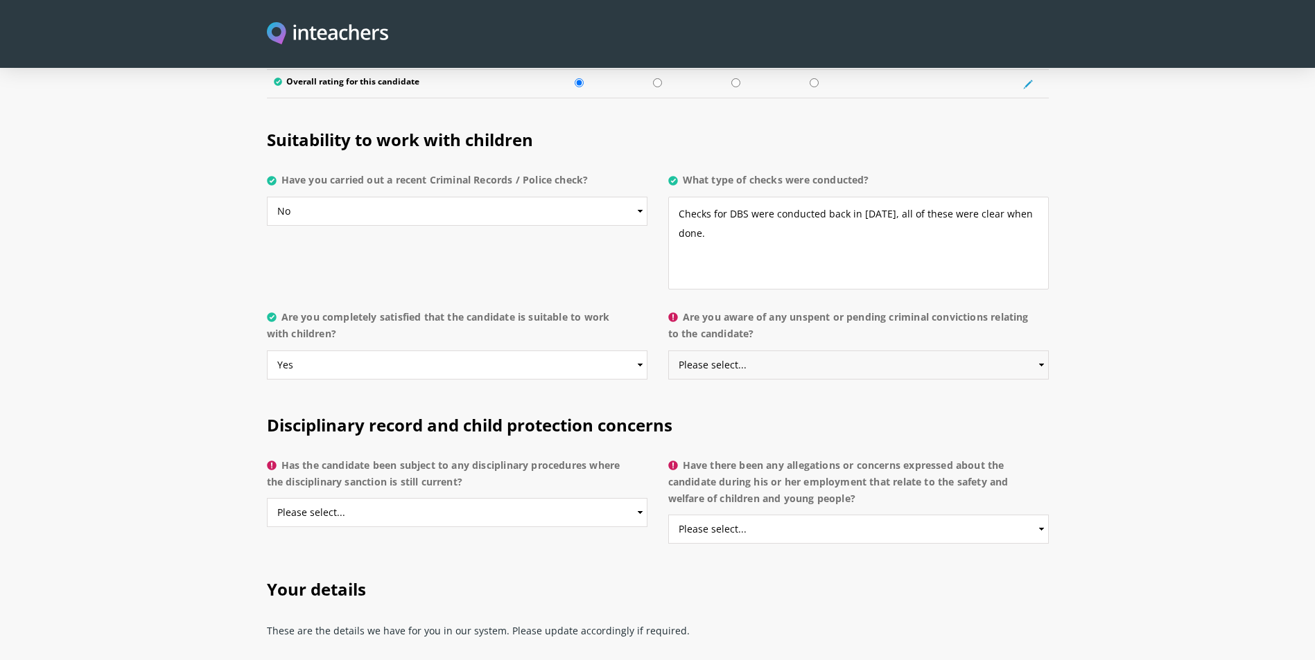
select select "No"
click at [668, 351] on select "Please select... Yes No Do not know" at bounding box center [858, 365] width 380 height 29
click at [454, 498] on select "Please select... Yes No Do not know" at bounding box center [457, 512] width 380 height 29
select select "No"
click at [267, 498] on select "Please select... Yes No Do not know" at bounding box center [457, 512] width 380 height 29
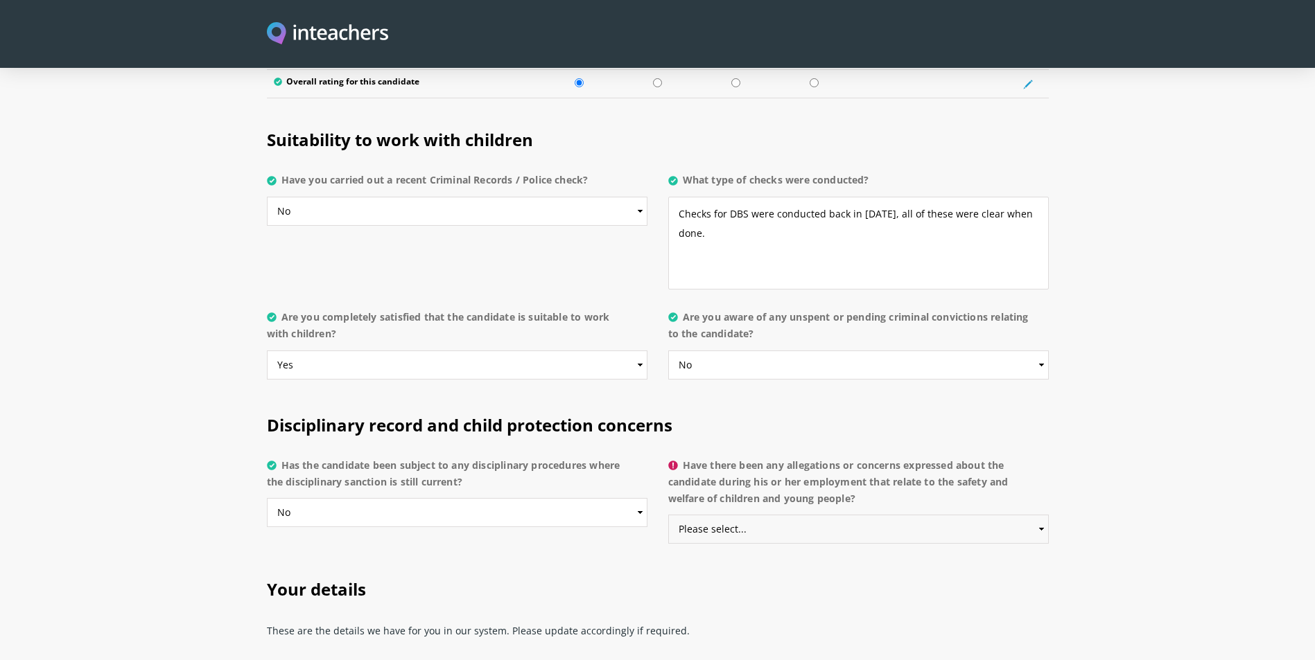
drag, startPoint x: 779, startPoint y: 495, endPoint x: 763, endPoint y: 505, distance: 19.0
click at [779, 515] on select "Please select... Yes No Do not know" at bounding box center [858, 529] width 380 height 29
select select "No"
click at [668, 515] on select "Please select... Yes No Do not know" at bounding box center [858, 529] width 380 height 29
click at [548, 558] on h2 "Your details" at bounding box center [658, 587] width 782 height 58
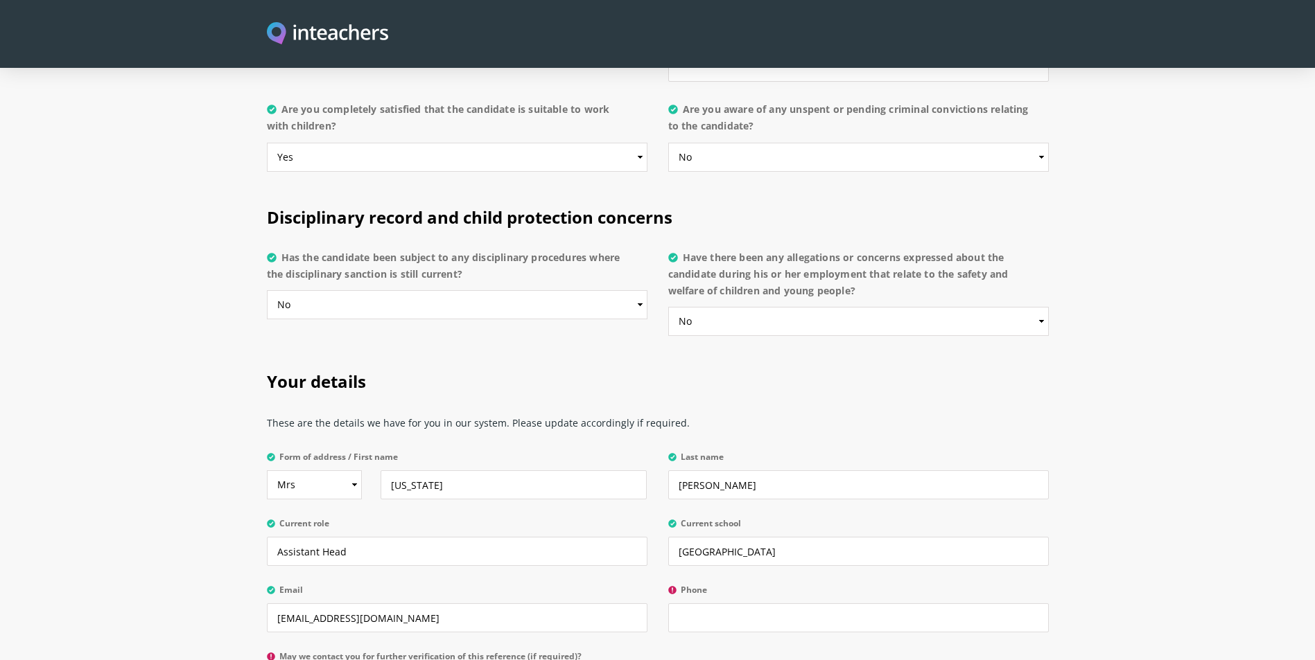
scroll to position [3050, 0]
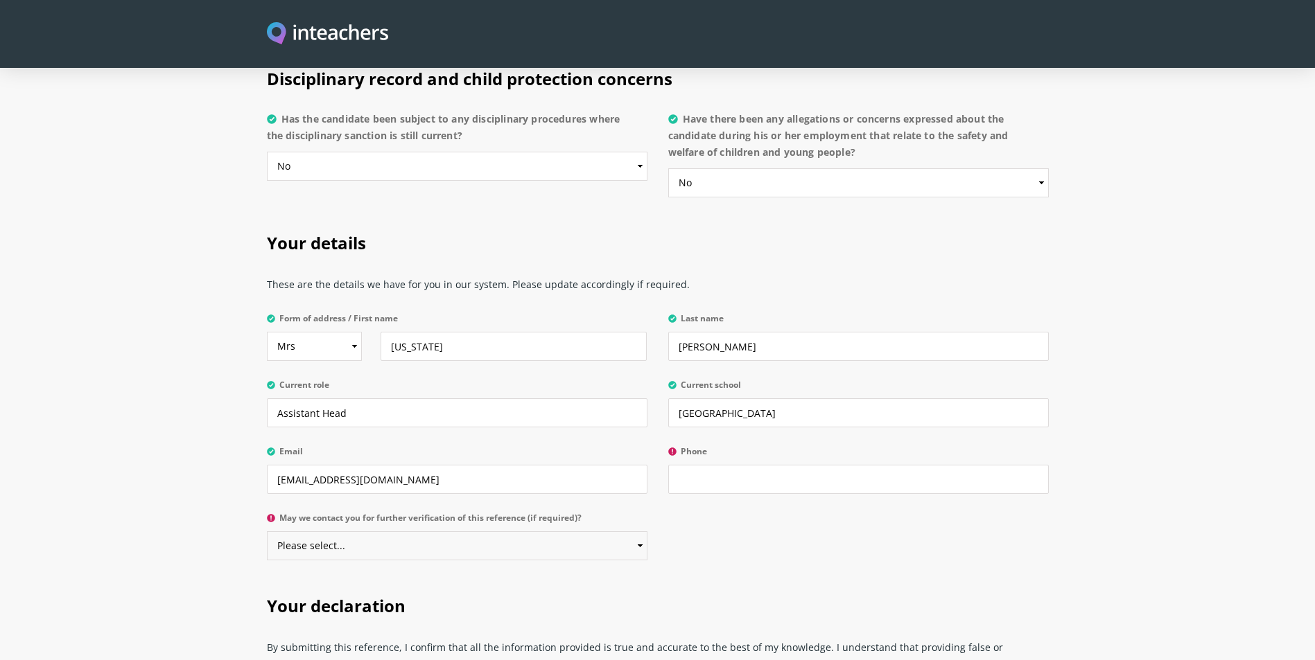
drag, startPoint x: 518, startPoint y: 509, endPoint x: 502, endPoint y: 510, distance: 16.7
click at [518, 532] on select "Please select... Yes No" at bounding box center [457, 546] width 380 height 29
select select "Yes"
click at [267, 532] on select "Please select... Yes No" at bounding box center [457, 546] width 380 height 29
click at [713, 465] on input "Phone" at bounding box center [858, 479] width 380 height 29
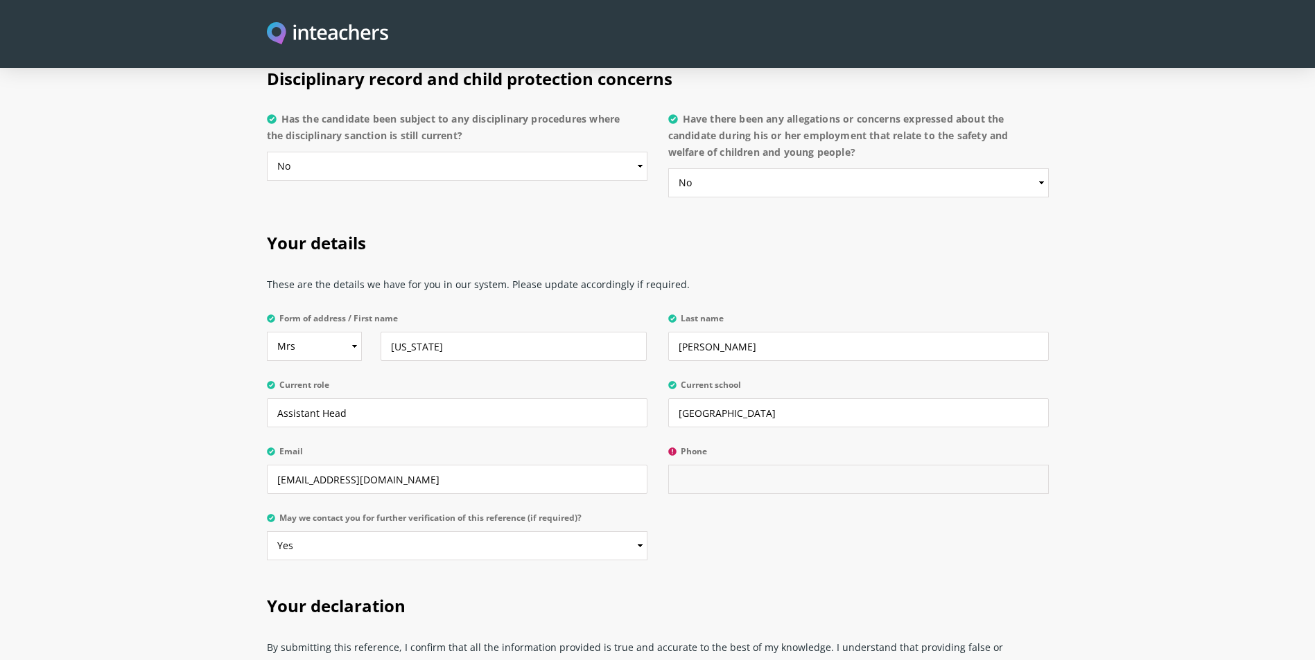
type input "0"
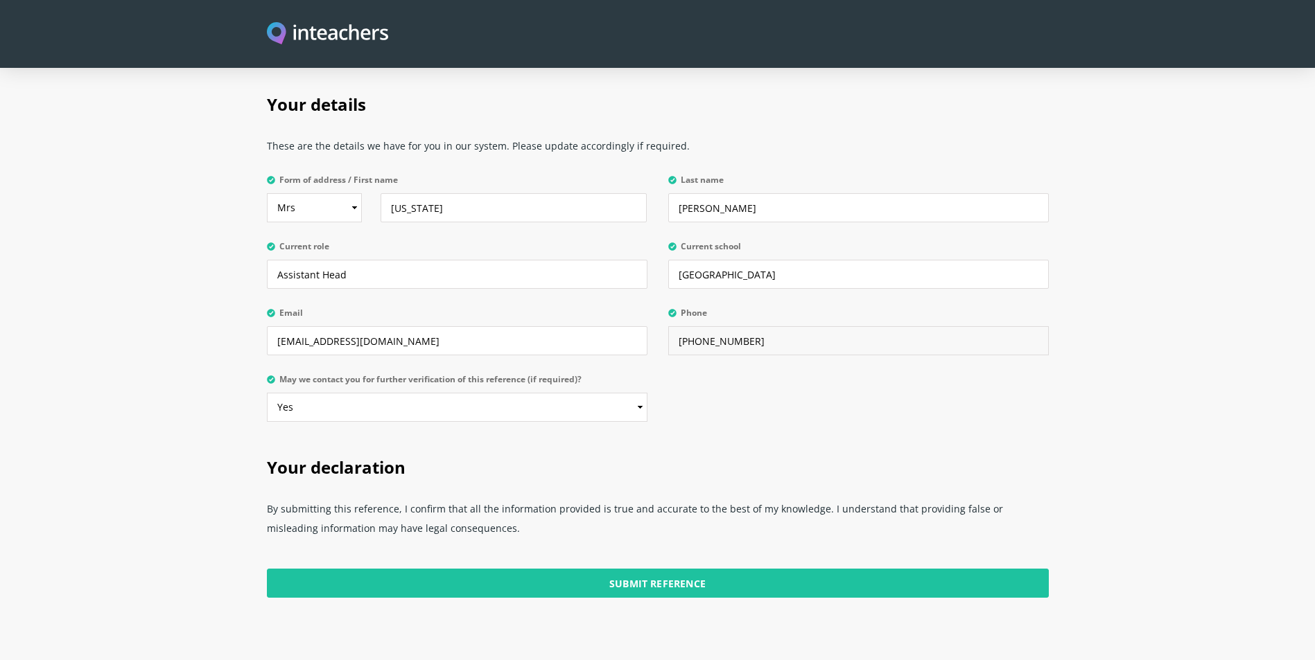
scroll to position [3327, 0]
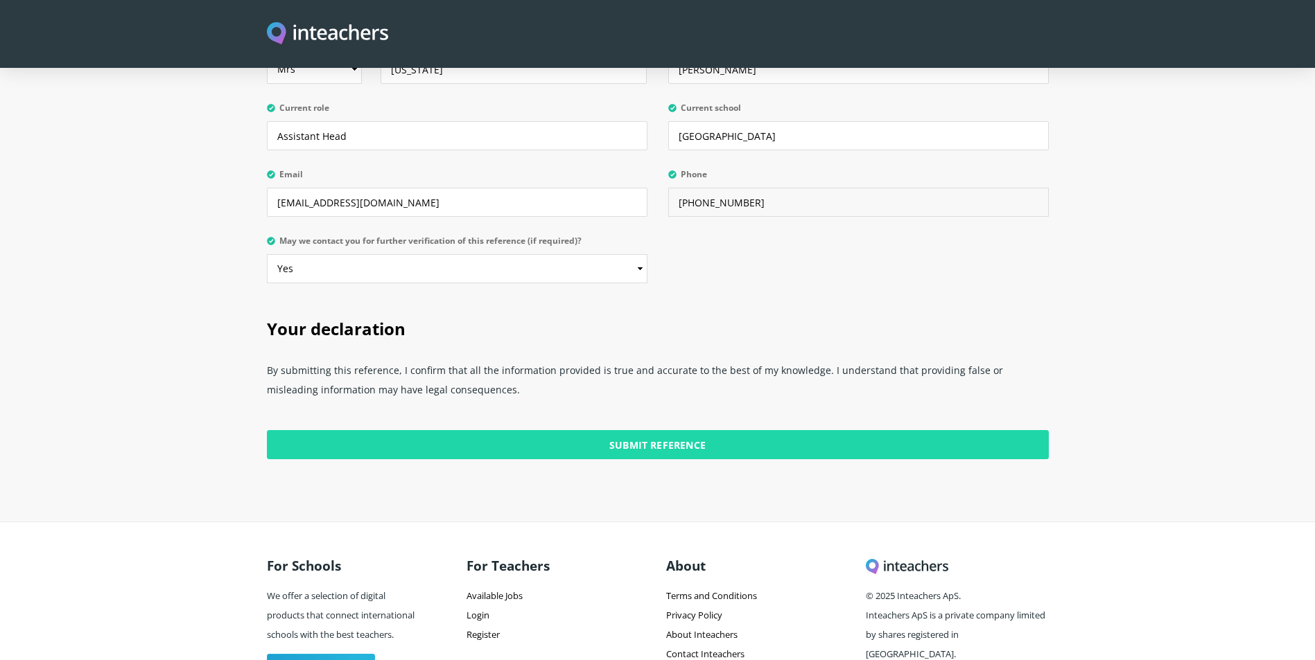
type input "[PHONE_NUMBER]"
click at [675, 430] on input "Submit Reference" at bounding box center [658, 444] width 782 height 29
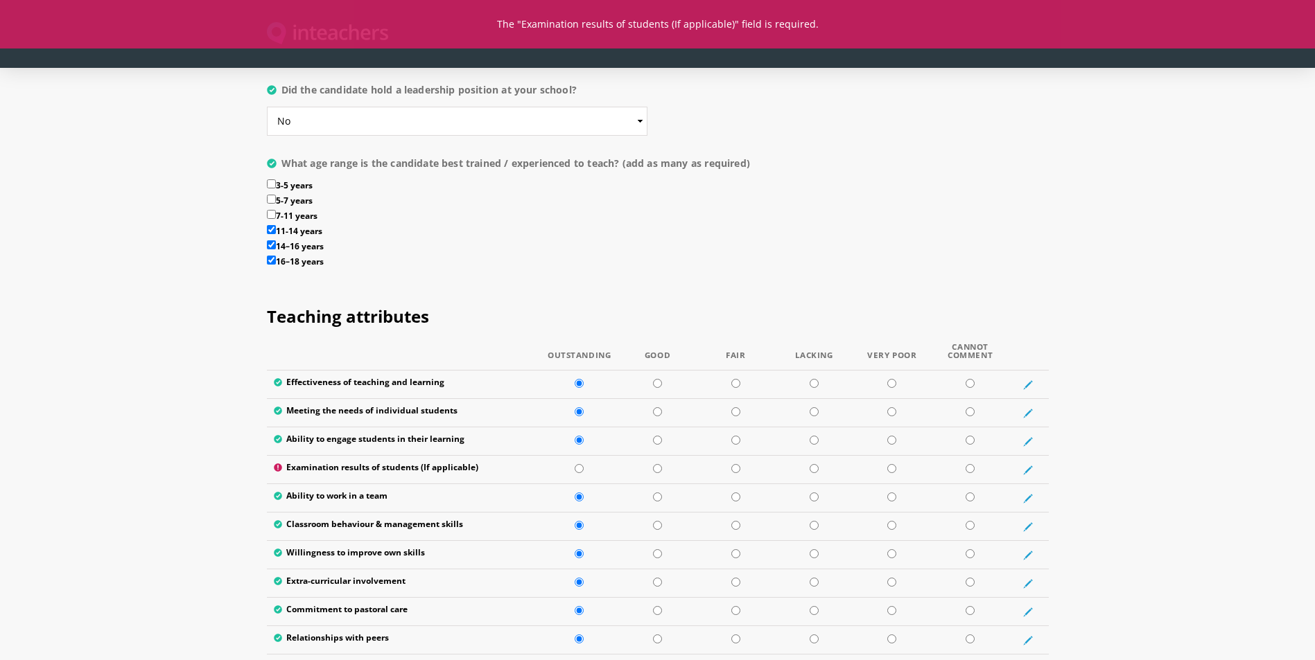
scroll to position [1525, 0]
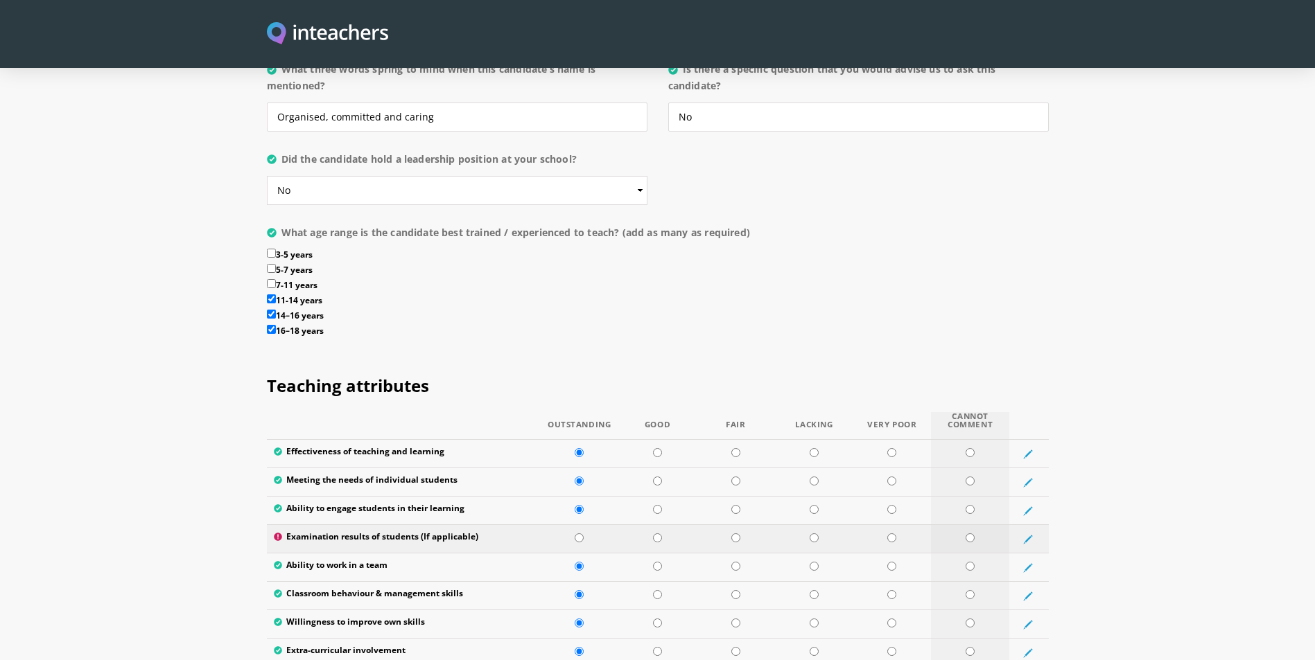
click at [970, 534] on input "radio" at bounding box center [969, 538] width 9 height 9
radio input "true"
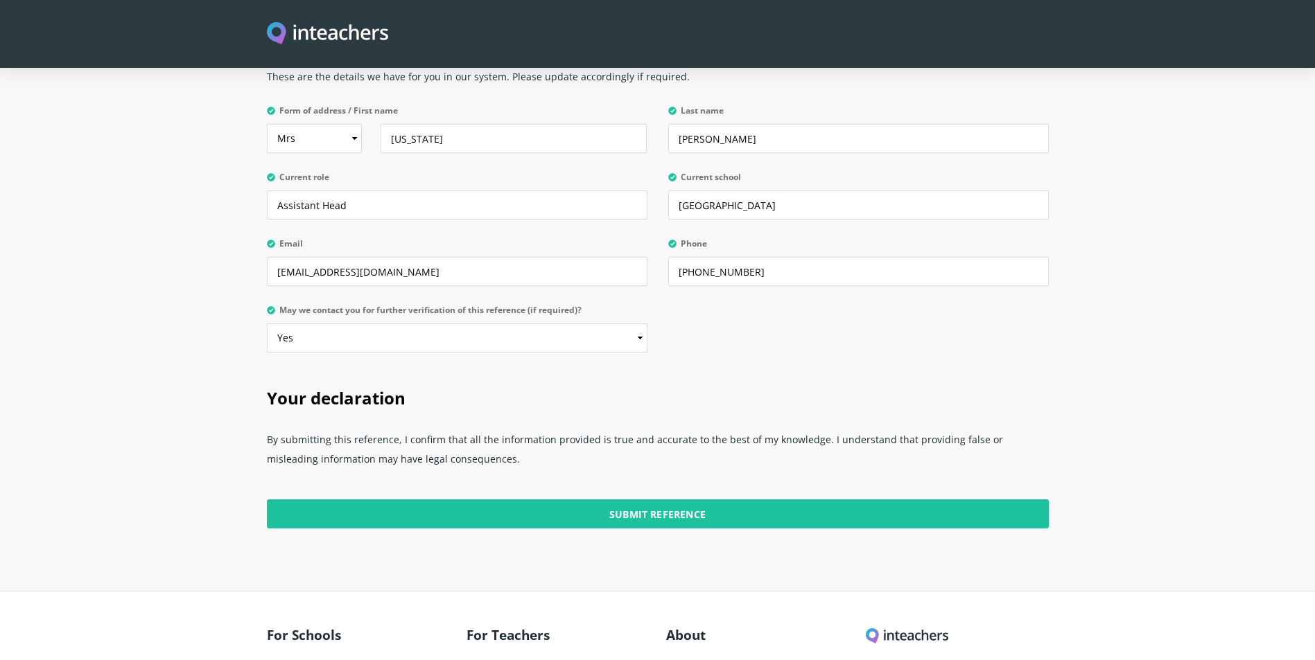
scroll to position [3355, 0]
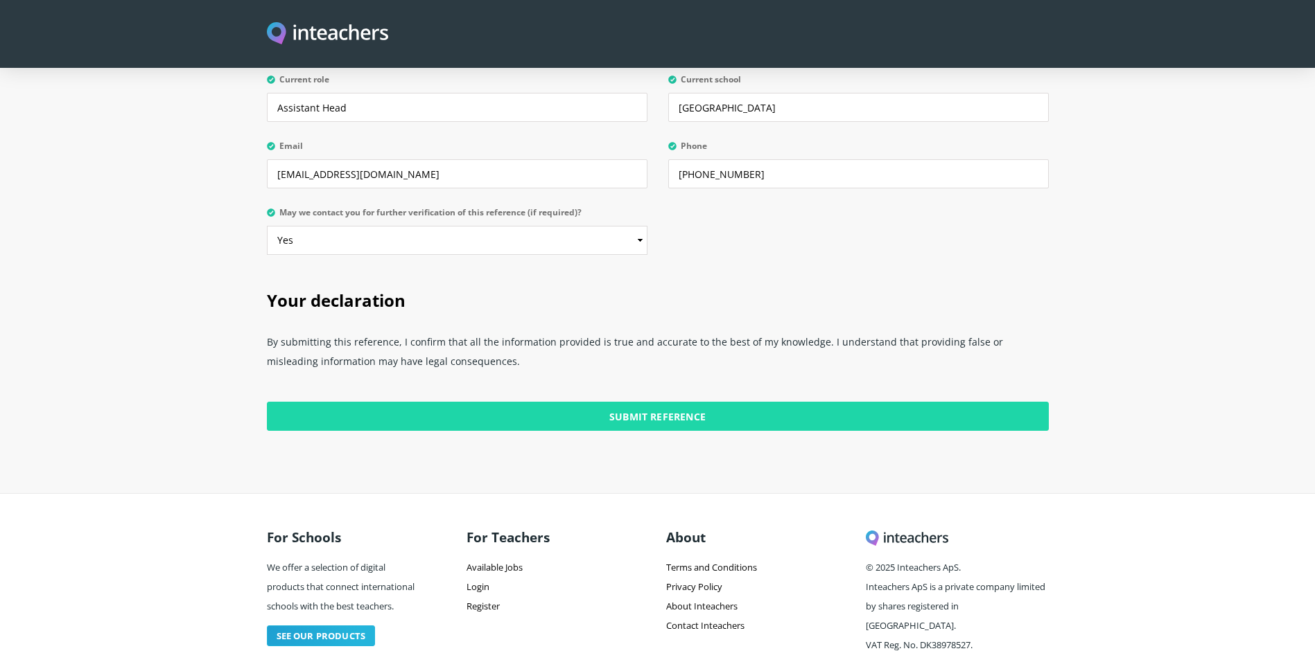
click at [702, 402] on input "Submit Reference" at bounding box center [658, 416] width 782 height 29
